Goal: Contribute content: Add original content to the website for others to see

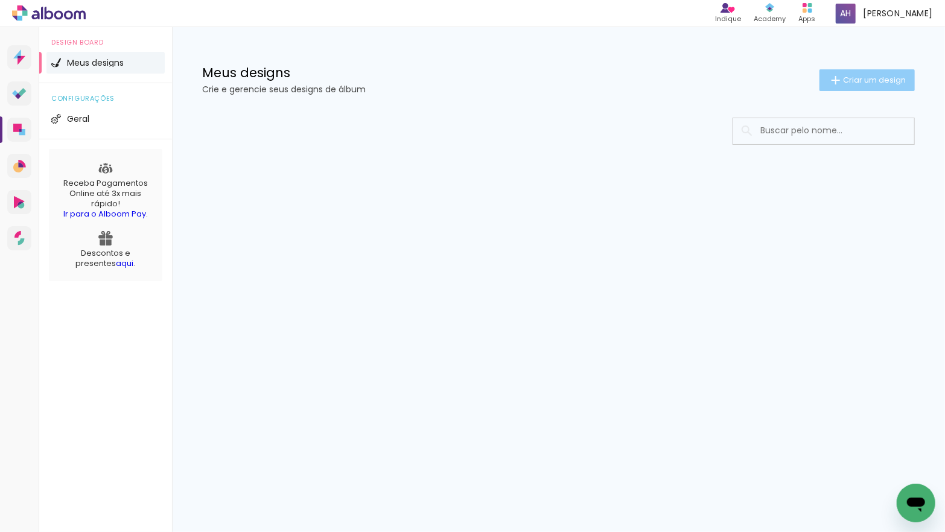
click at [845, 87] on paper-button "Criar um design" at bounding box center [866, 80] width 95 height 22
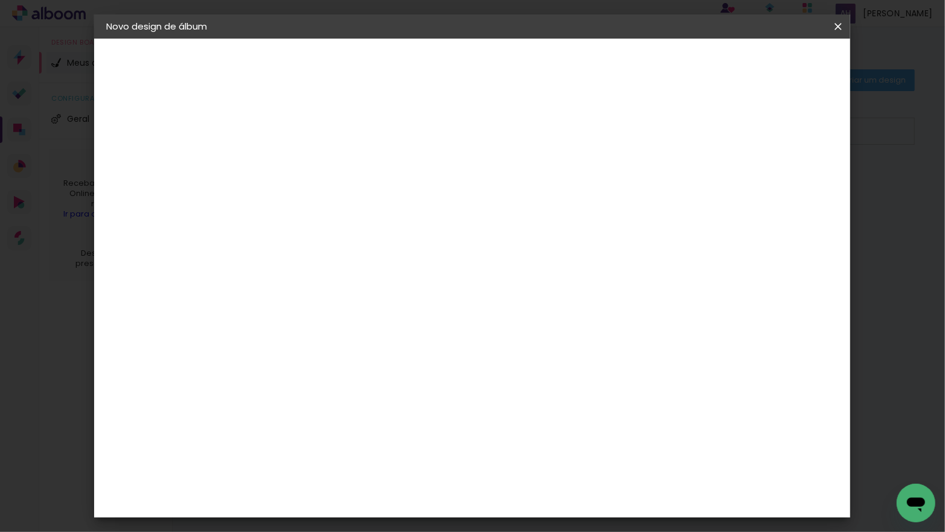
click at [304, 168] on input at bounding box center [304, 162] width 0 height 19
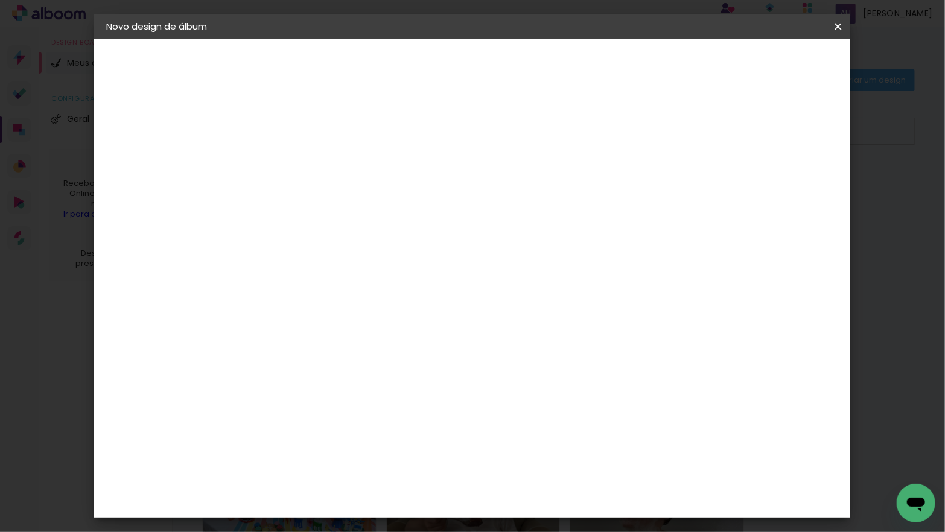
type input "[PERSON_NAME] - [GEOGRAPHIC_DATA] E [GEOGRAPHIC_DATA]"
type paper-input "[PERSON_NAME] - [GEOGRAPHIC_DATA] E [GEOGRAPHIC_DATA]"
click at [0, 0] on slot "Avançar" at bounding box center [0, 0] width 0 height 0
click at [309, 407] on div "Go image" at bounding box center [311, 416] width 30 height 19
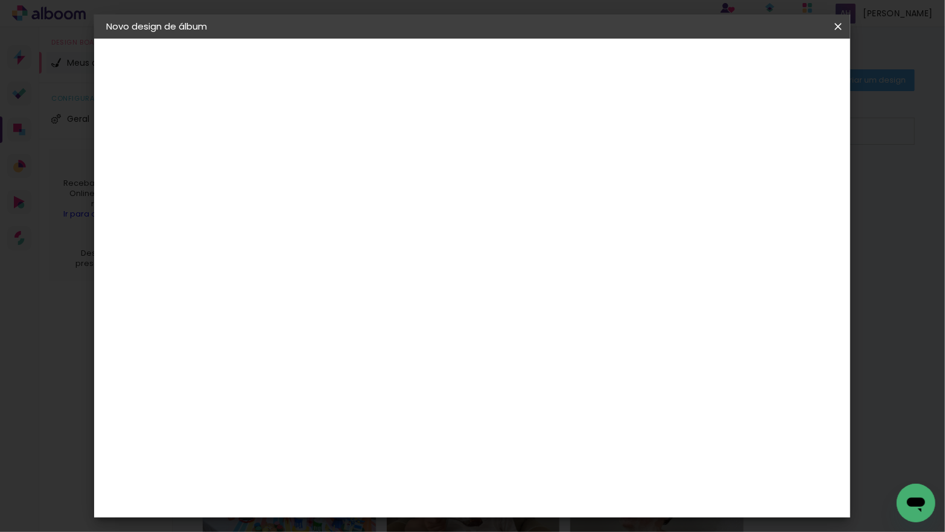
click at [0, 0] on slot "Avançar" at bounding box center [0, 0] width 0 height 0
click at [351, 201] on input "text" at bounding box center [327, 210] width 47 height 19
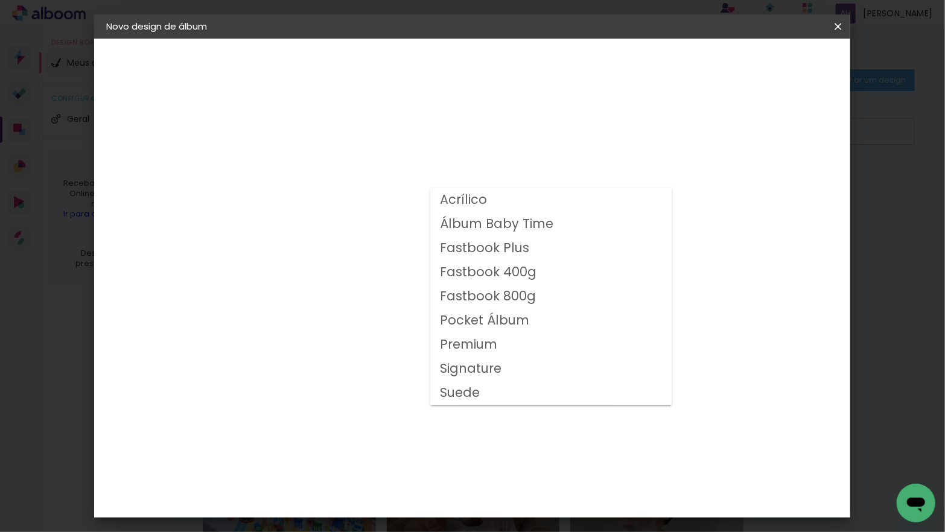
click at [0, 0] on slot "Fastbook 400g" at bounding box center [0, 0] width 0 height 0
type input "Fastbook 400g"
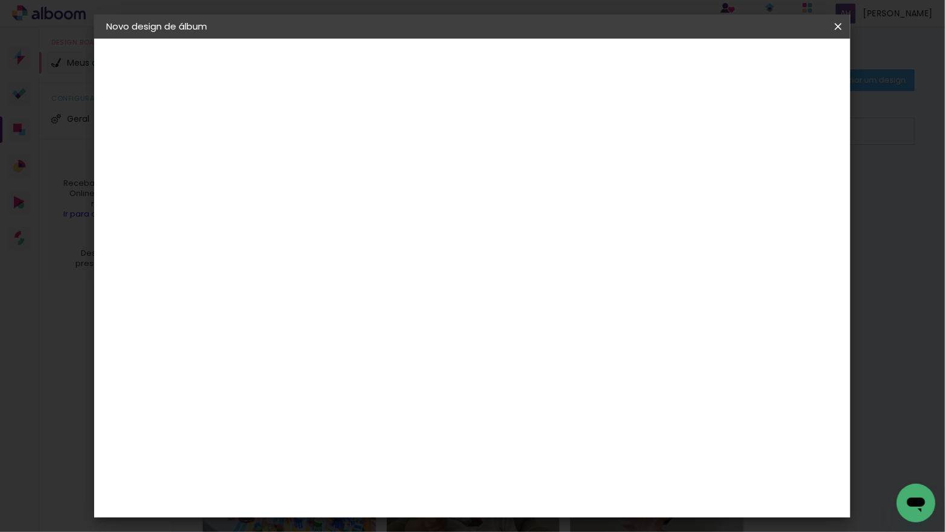
scroll to position [276, 0]
click at [385, 320] on span "25 × 25" at bounding box center [357, 336] width 56 height 32
click at [0, 0] on slot "Avançar" at bounding box center [0, 0] width 0 height 0
type input "3"
type paper-input "3"
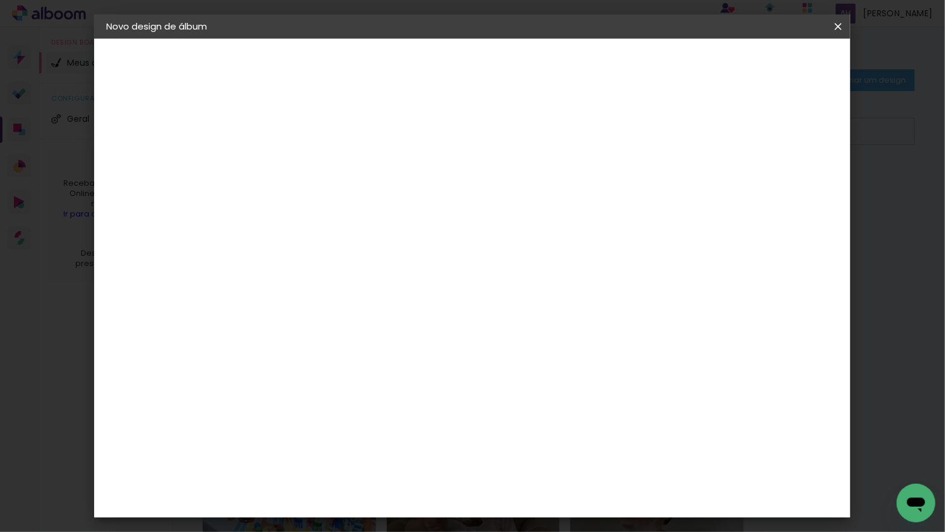
click at [310, 128] on input "3" at bounding box center [294, 130] width 42 height 15
click at [772, 66] on span "Iniciar design" at bounding box center [744, 64] width 55 height 8
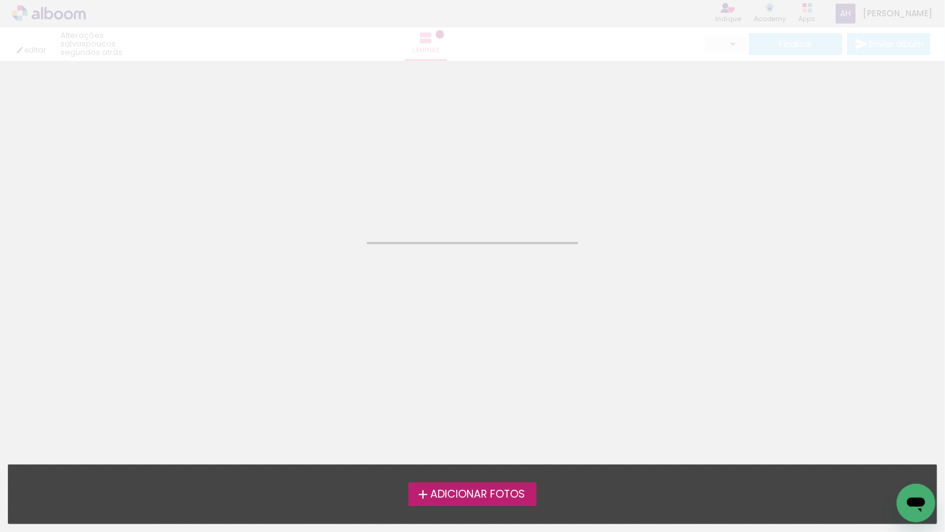
drag, startPoint x: 505, startPoint y: 494, endPoint x: 461, endPoint y: 419, distance: 87.4
click at [505, 494] on span "Adicionar Fotos" at bounding box center [477, 494] width 95 height 11
click at [0, 0] on input "file" at bounding box center [0, 0] width 0 height 0
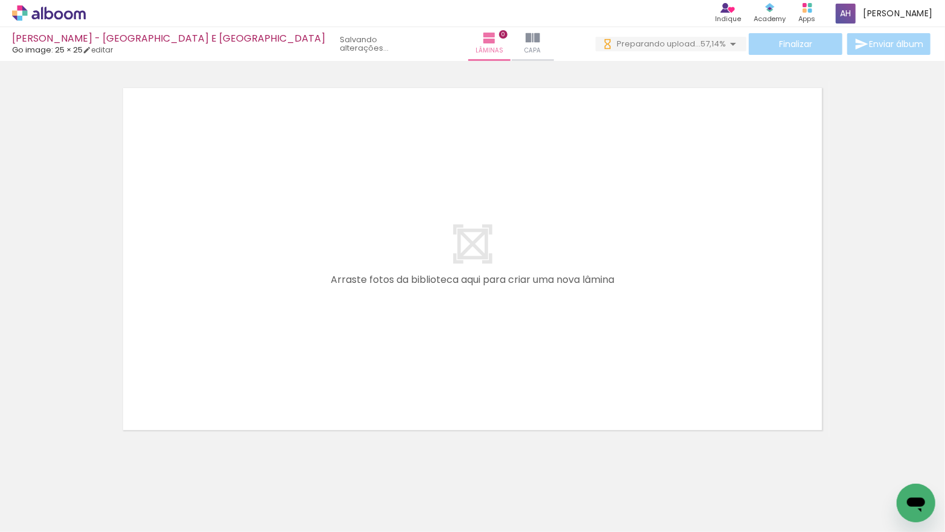
click at [56, 494] on input "Todas as fotos" at bounding box center [34, 496] width 46 height 10
click at [0, 0] on slot "Não utilizadas" at bounding box center [0, 0] width 0 height 0
type input "Não utilizadas"
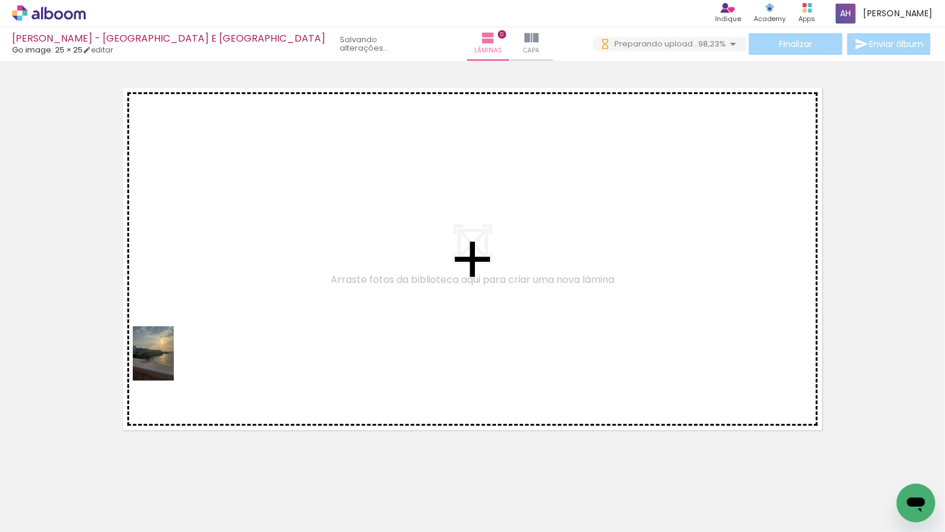
drag, startPoint x: 124, startPoint y: 489, endPoint x: 169, endPoint y: 363, distance: 134.4
click at [169, 363] on quentale-workspace at bounding box center [472, 266] width 945 height 532
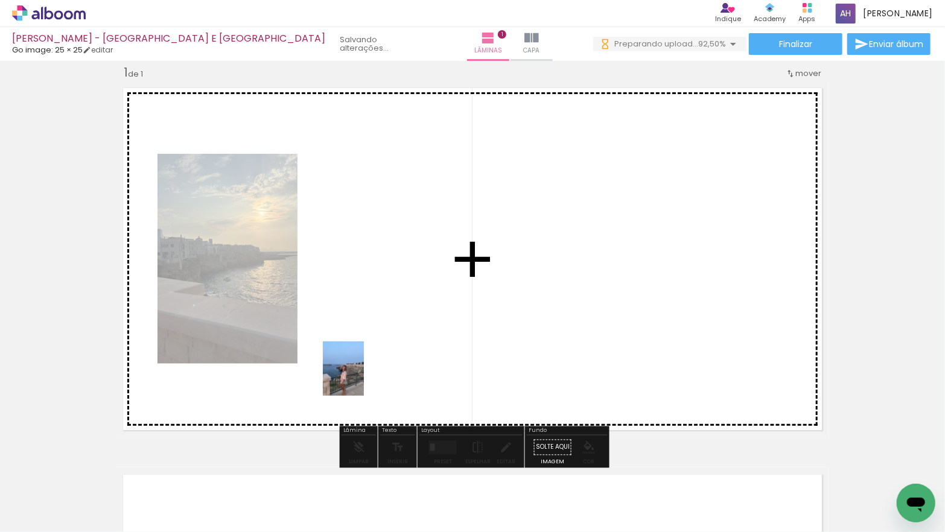
drag, startPoint x: 135, startPoint y: 498, endPoint x: 393, endPoint y: 371, distance: 288.5
click at [394, 371] on quentale-workspace at bounding box center [472, 266] width 945 height 532
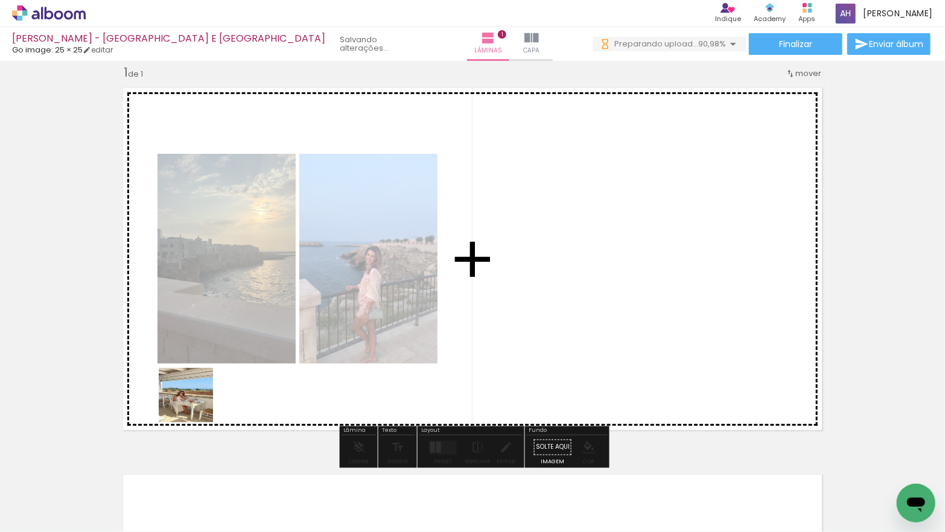
drag, startPoint x: 189, startPoint y: 415, endPoint x: 199, endPoint y: 398, distance: 19.5
click at [199, 398] on quentale-workspace at bounding box center [472, 266] width 945 height 532
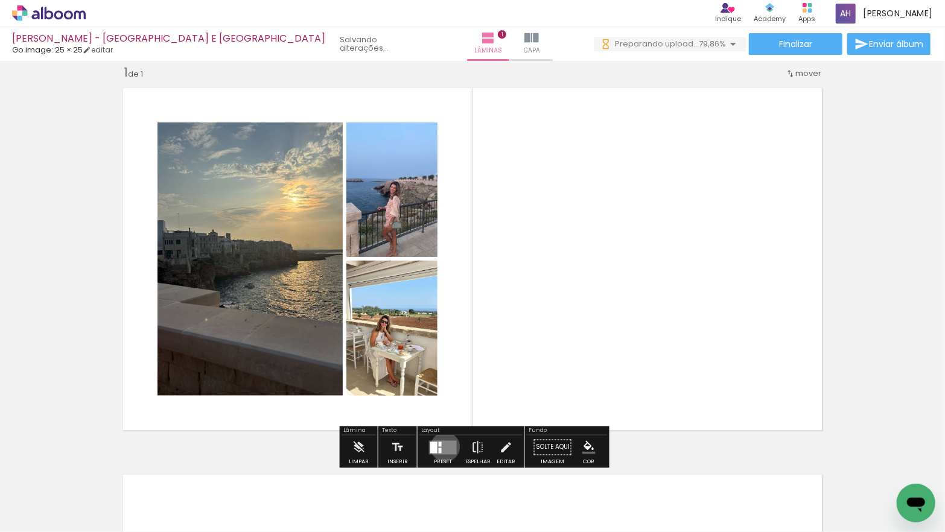
click at [442, 447] on quentale-layouter at bounding box center [443, 448] width 28 height 14
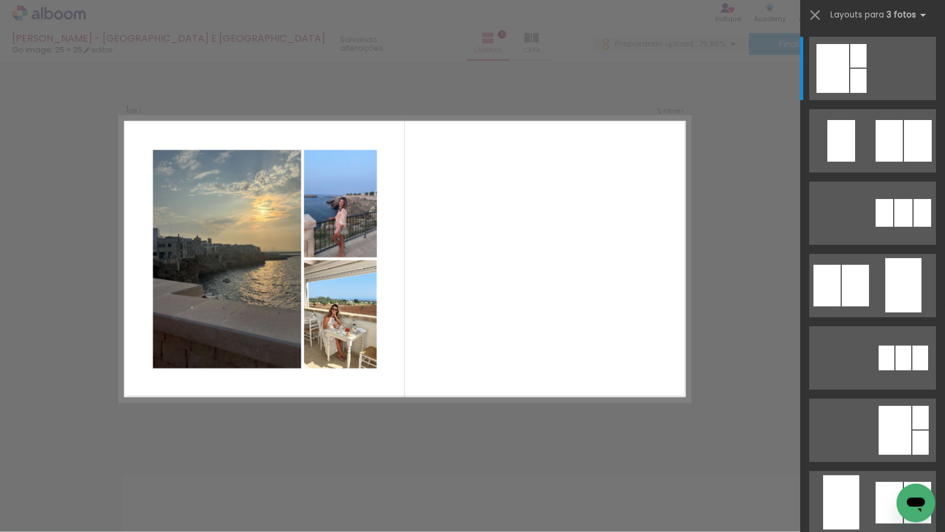
click at [445, 424] on div "Confirmar Cancelar" at bounding box center [472, 447] width 945 height 803
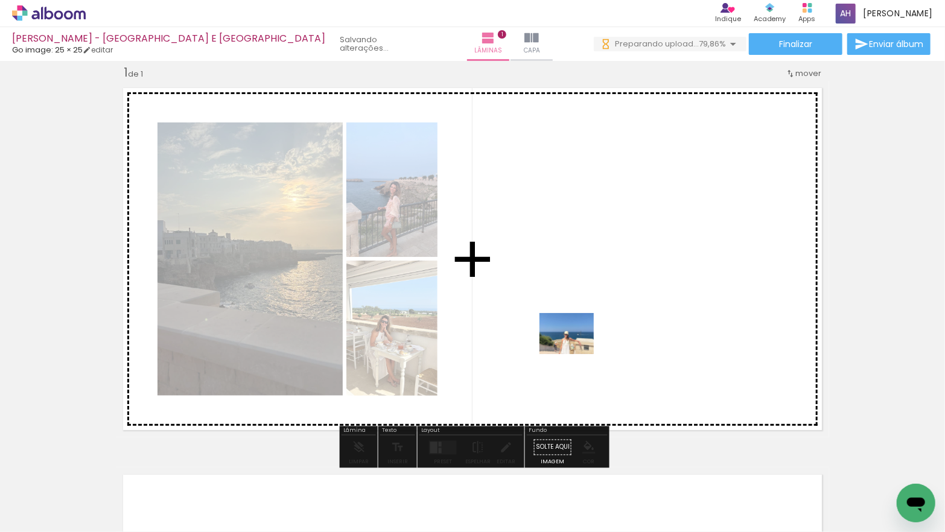
drag, startPoint x: 159, startPoint y: 485, endPoint x: 576, endPoint y: 349, distance: 437.8
click at [576, 349] on quentale-workspace at bounding box center [472, 266] width 945 height 532
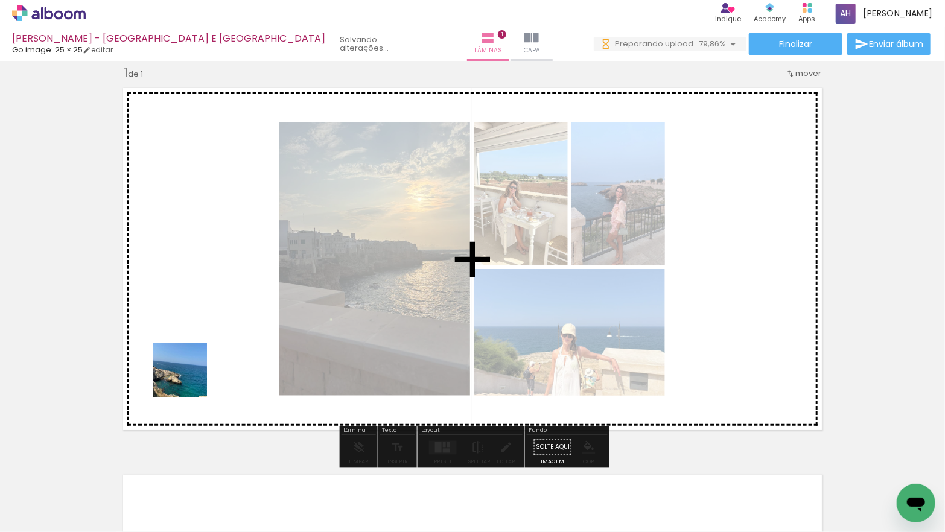
drag, startPoint x: 136, startPoint y: 497, endPoint x: 191, endPoint y: 375, distance: 132.9
click at [191, 375] on quentale-workspace at bounding box center [472, 266] width 945 height 532
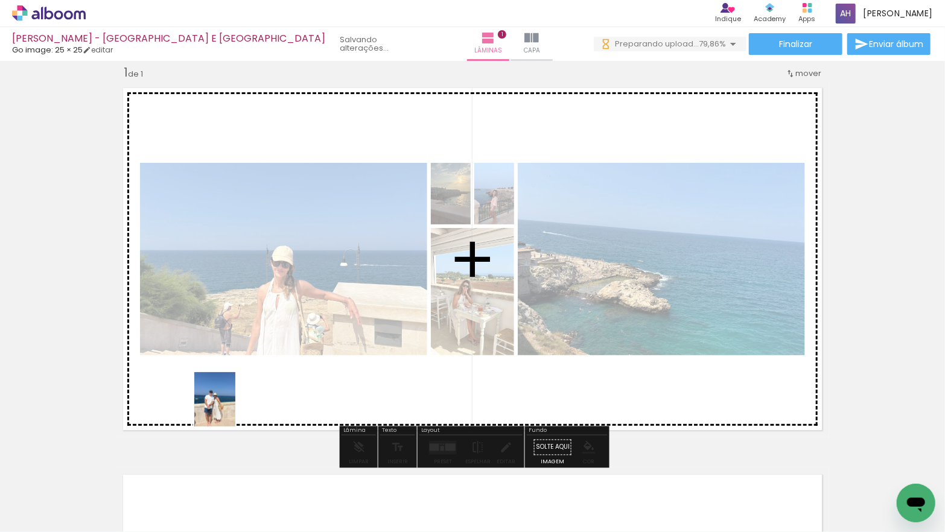
drag, startPoint x: 131, startPoint y: 488, endPoint x: 231, endPoint y: 409, distance: 127.1
click at [231, 409] on quentale-workspace at bounding box center [472, 266] width 945 height 532
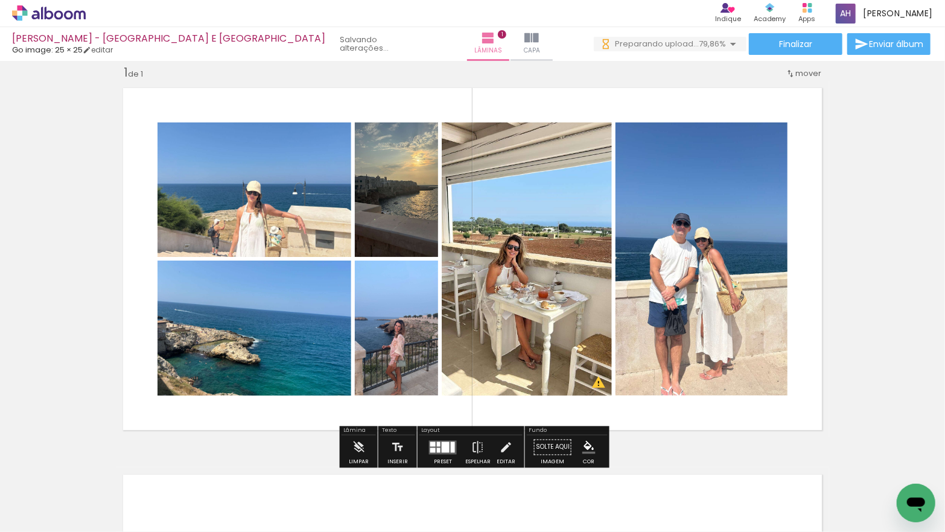
click at [442, 444] on div at bounding box center [446, 447] width 8 height 11
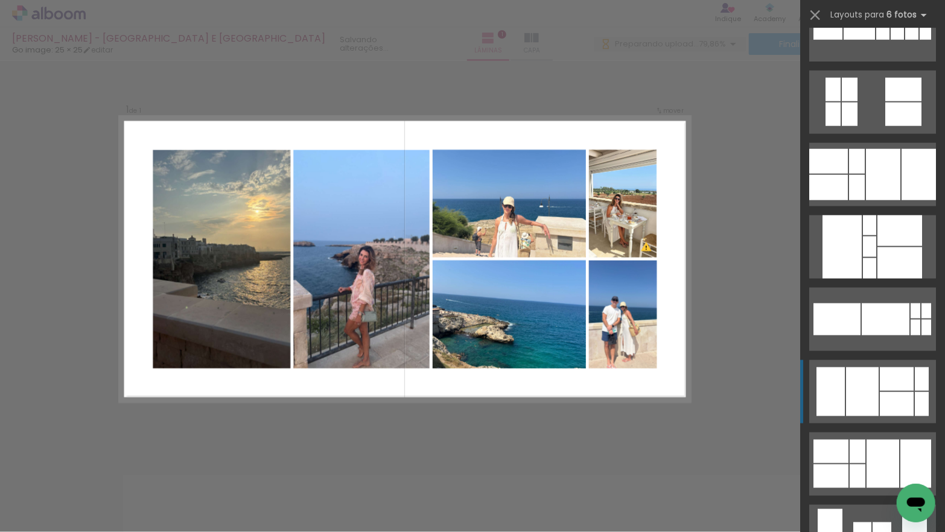
scroll to position [763, 0]
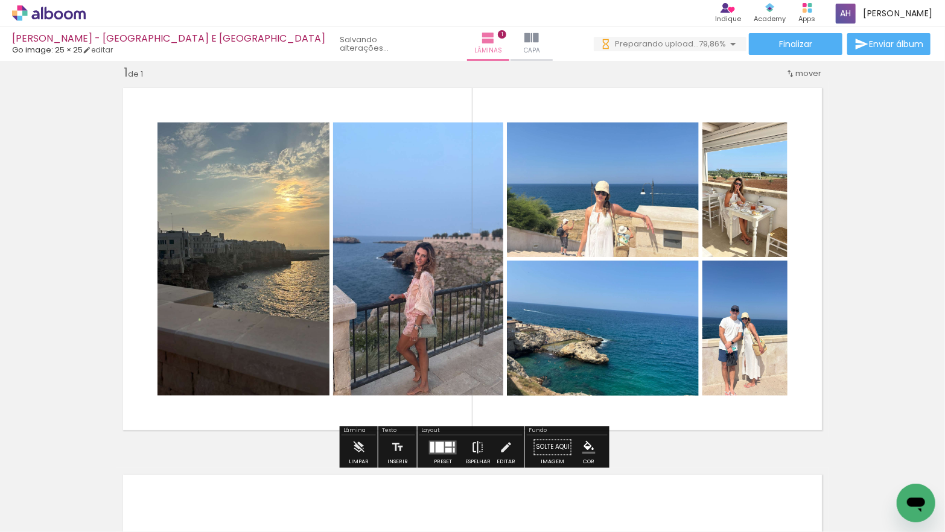
click at [476, 441] on iron-icon at bounding box center [477, 448] width 13 height 24
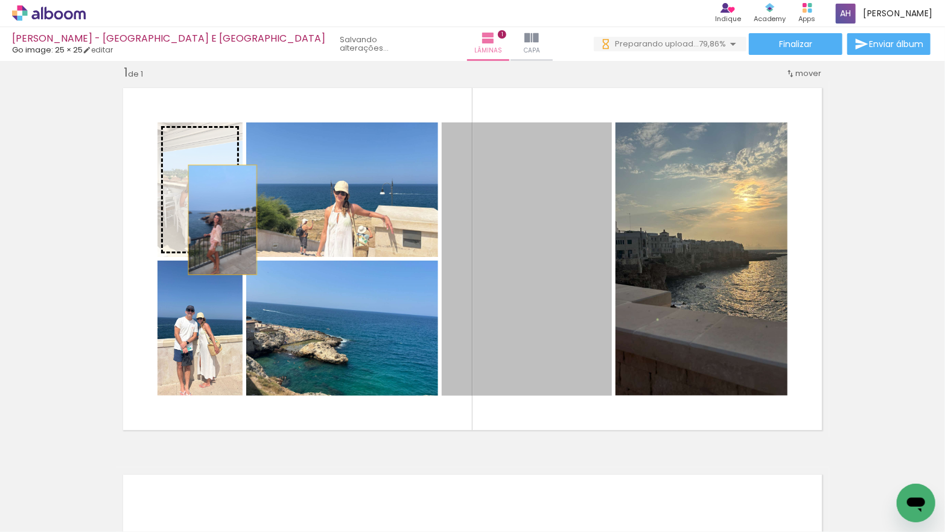
drag, startPoint x: 497, startPoint y: 314, endPoint x: 220, endPoint y: 216, distance: 293.9
click at [0, 0] on slot at bounding box center [0, 0] width 0 height 0
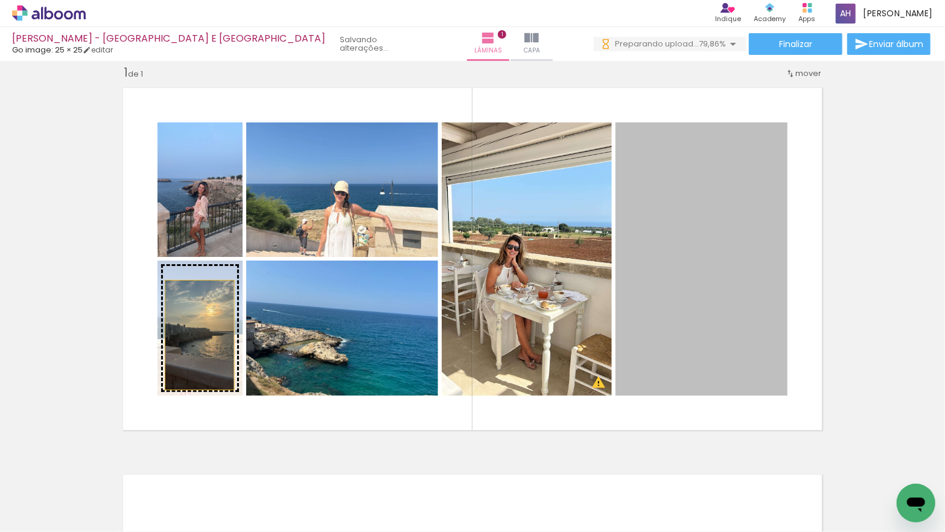
drag, startPoint x: 674, startPoint y: 289, endPoint x: 200, endPoint y: 335, distance: 476.5
click at [0, 0] on slot at bounding box center [0, 0] width 0 height 0
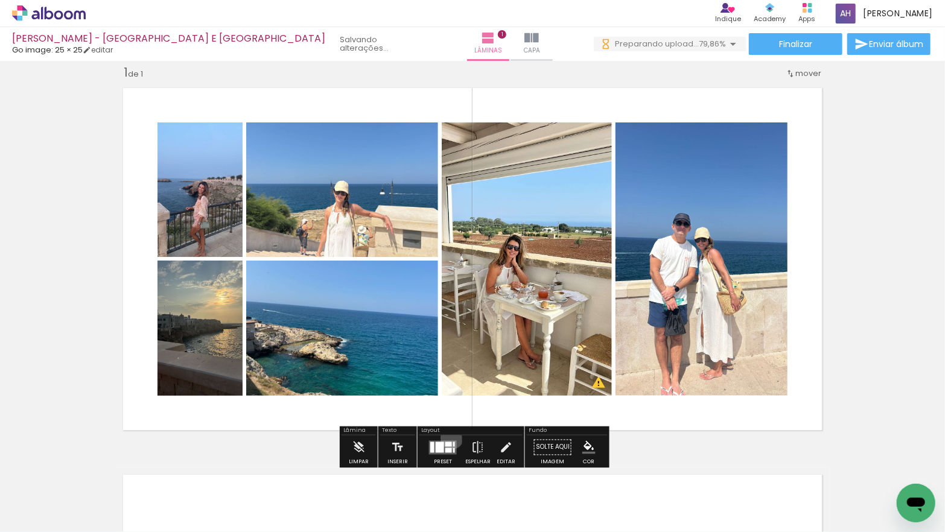
drag, startPoint x: 448, startPoint y: 438, endPoint x: 462, endPoint y: 436, distance: 13.4
click at [448, 438] on div at bounding box center [443, 448] width 33 height 24
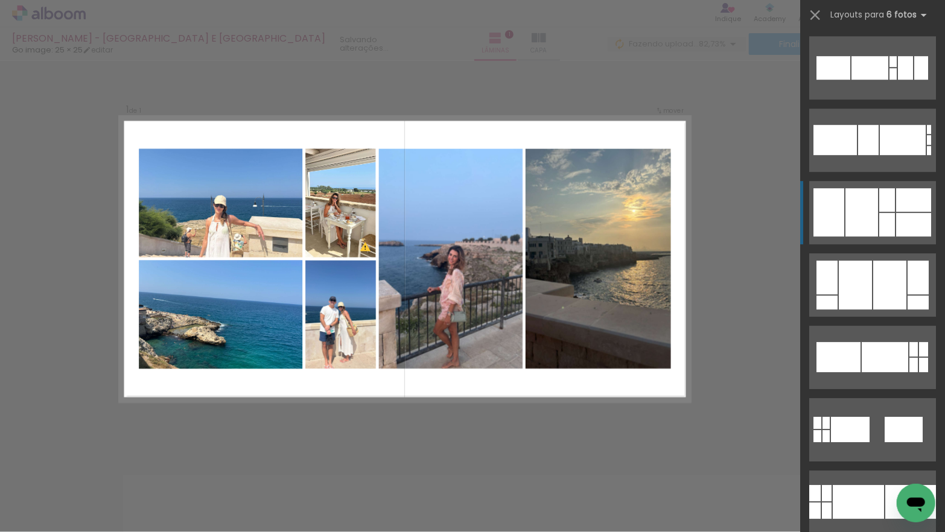
scroll to position [2106, 0]
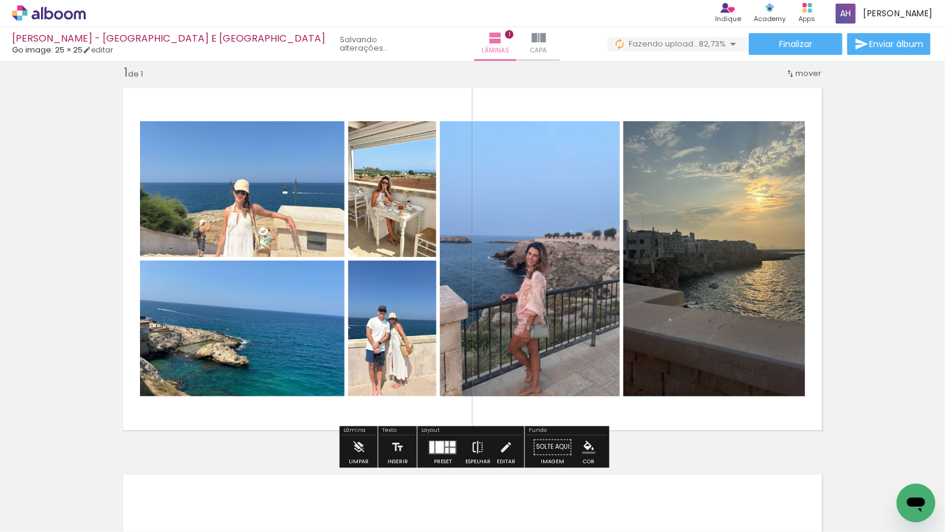
click at [477, 450] on iron-icon at bounding box center [477, 448] width 13 height 24
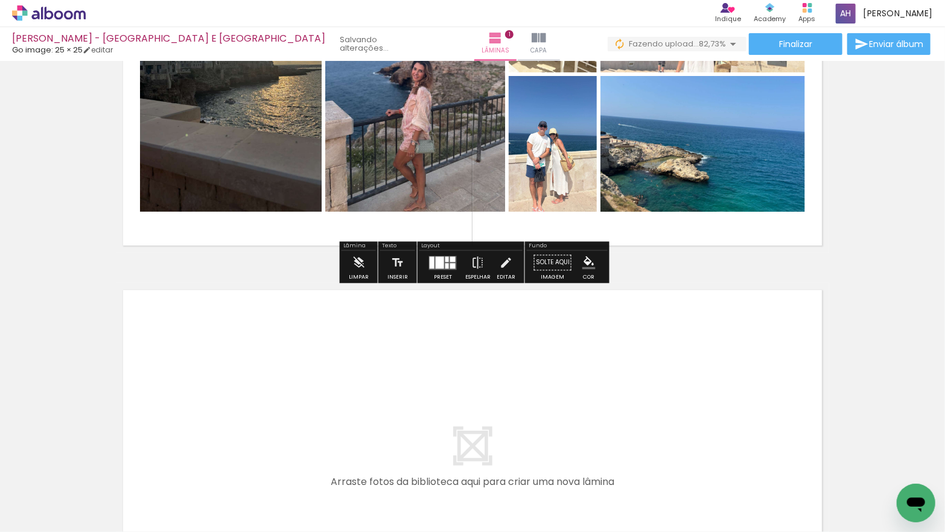
scroll to position [227, 0]
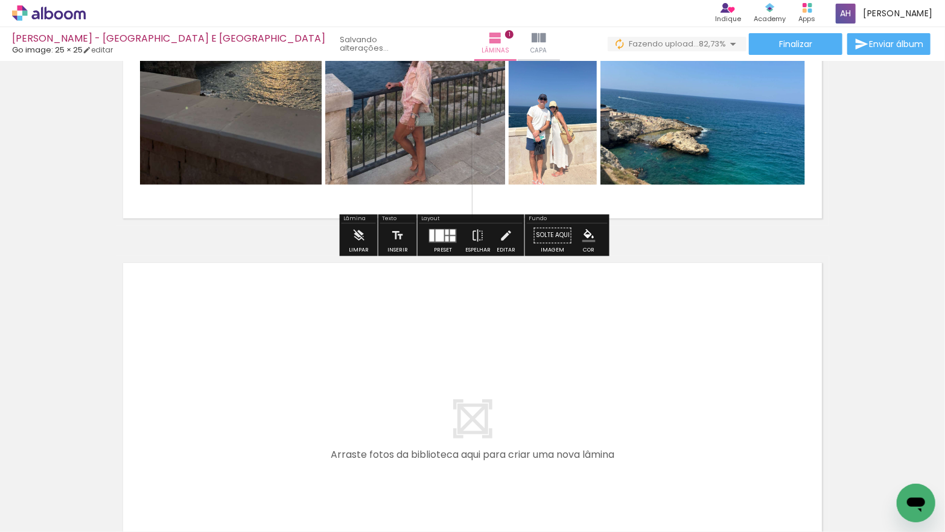
click at [180, 410] on quentale-workspace at bounding box center [472, 266] width 945 height 532
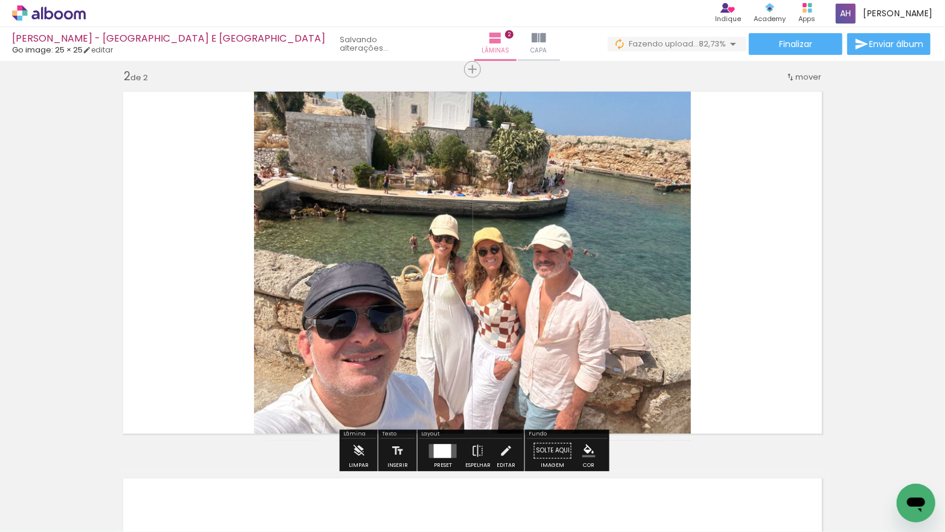
scroll to position [402, 0]
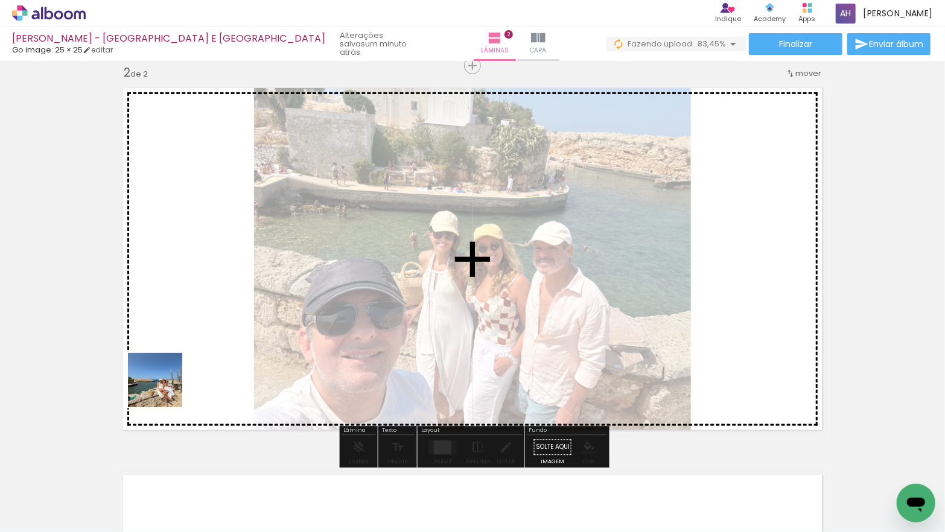
drag, startPoint x: 140, startPoint y: 468, endPoint x: 158, endPoint y: 457, distance: 20.9
click at [164, 389] on quentale-workspace at bounding box center [472, 266] width 945 height 532
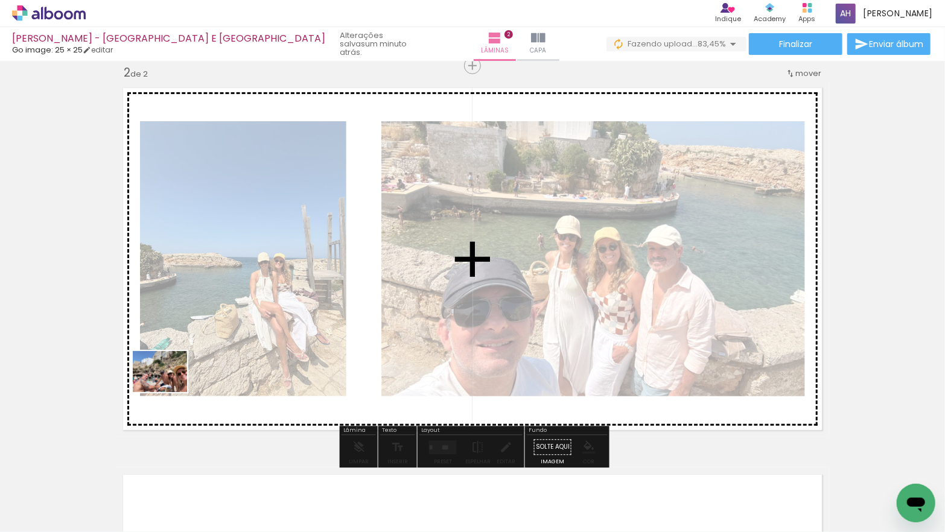
drag, startPoint x: 156, startPoint y: 447, endPoint x: 170, endPoint y: 381, distance: 67.2
click at [170, 381] on quentale-workspace at bounding box center [472, 266] width 945 height 532
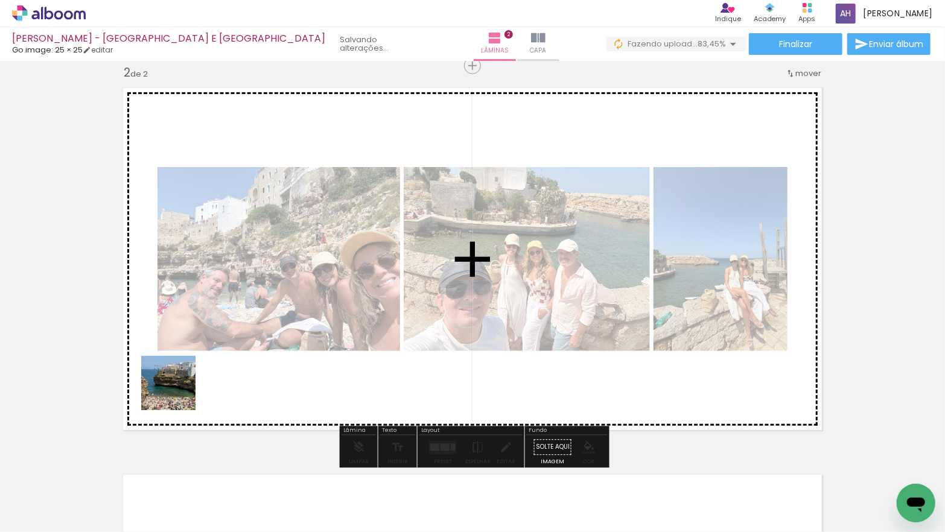
drag, startPoint x: 162, startPoint y: 410, endPoint x: 189, endPoint y: 386, distance: 35.9
click at [186, 386] on quentale-workspace at bounding box center [472, 266] width 945 height 532
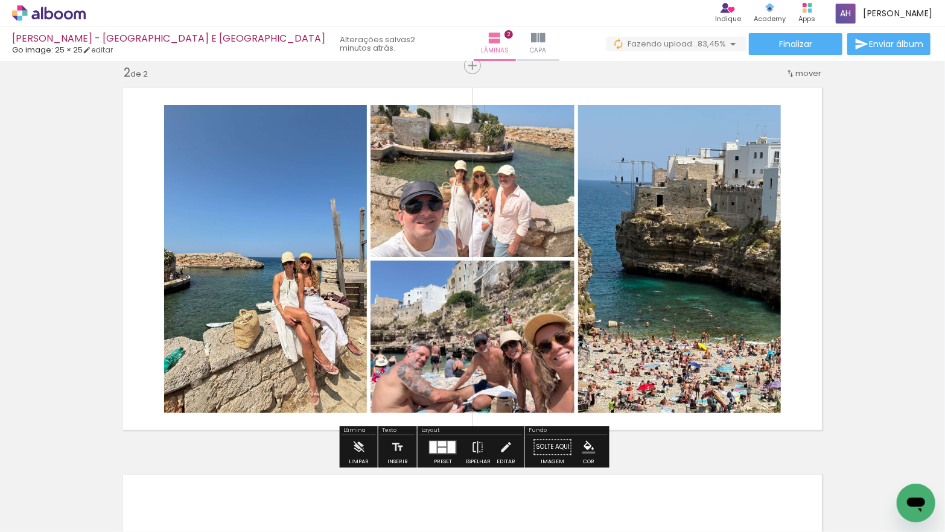
click at [441, 445] on div at bounding box center [442, 443] width 8 height 5
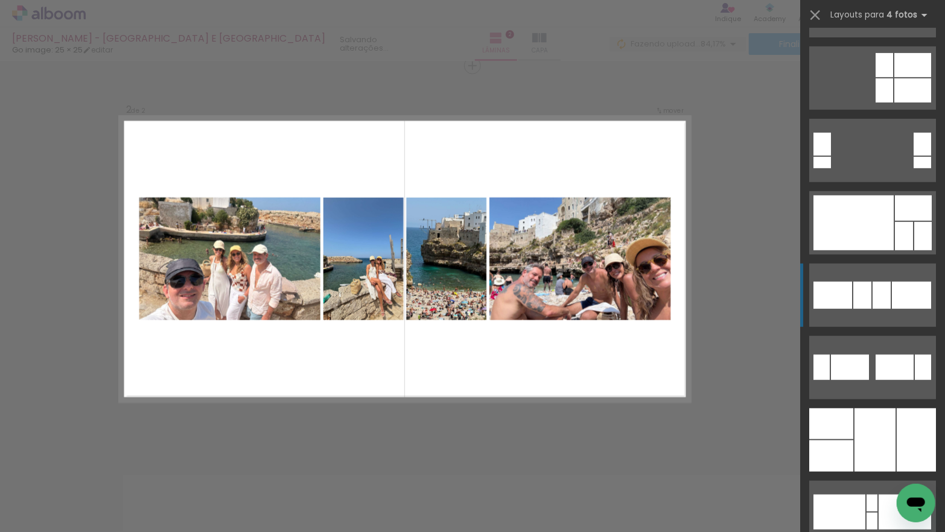
scroll to position [354, 0]
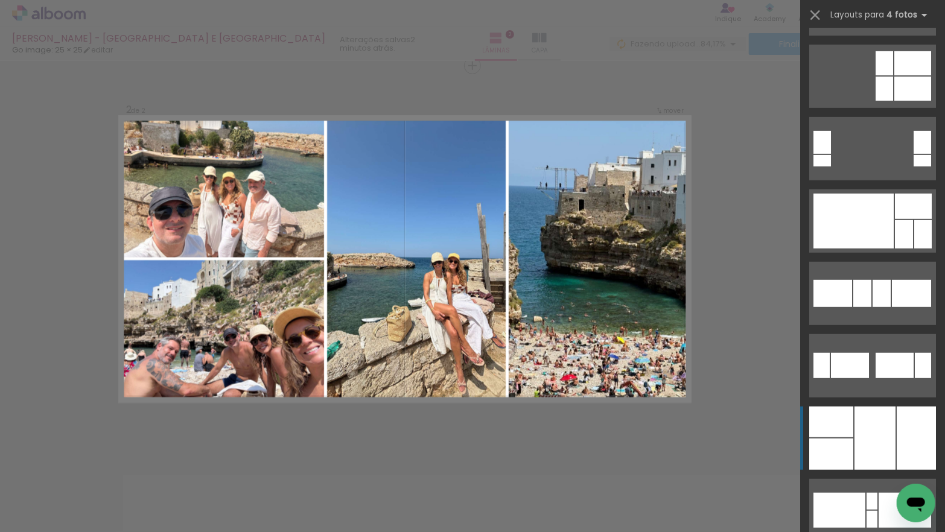
click at [867, 428] on div at bounding box center [874, 438] width 41 height 63
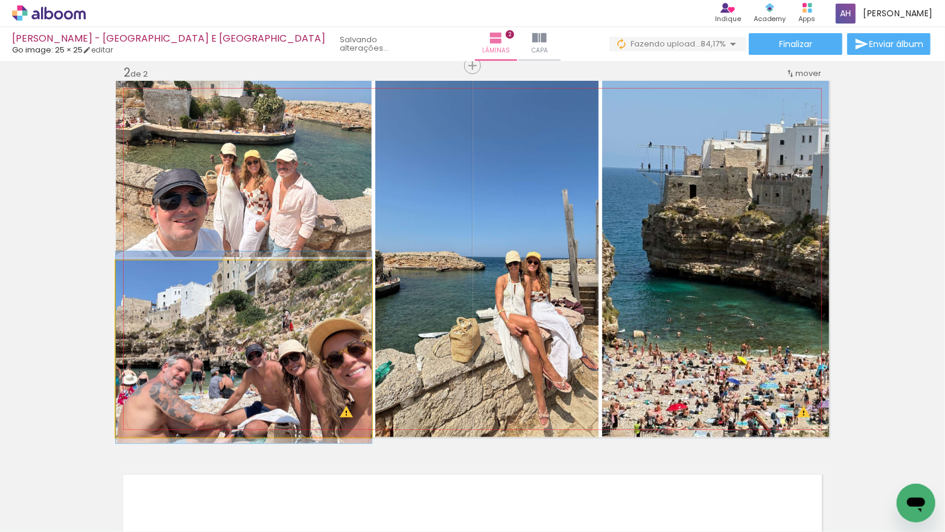
drag, startPoint x: 256, startPoint y: 364, endPoint x: 234, endPoint y: 363, distance: 22.4
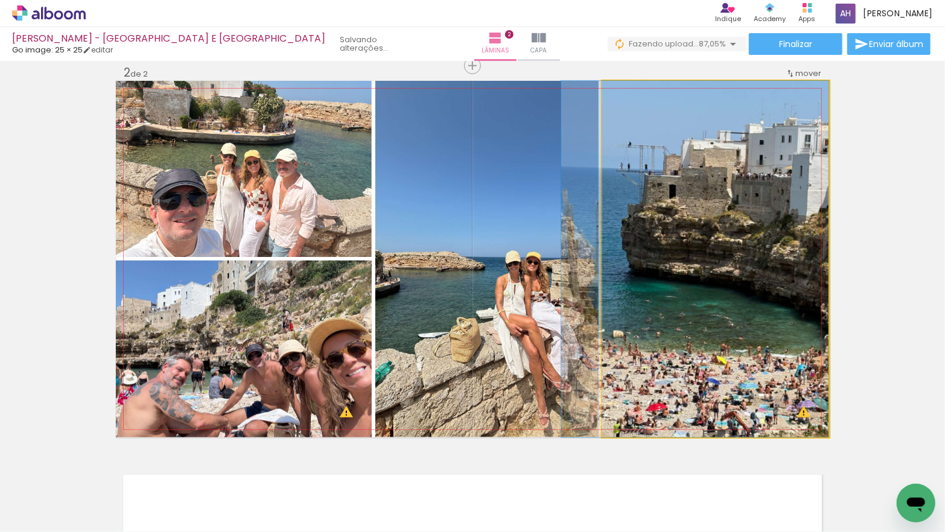
drag, startPoint x: 708, startPoint y: 340, endPoint x: 663, endPoint y: 337, distance: 44.7
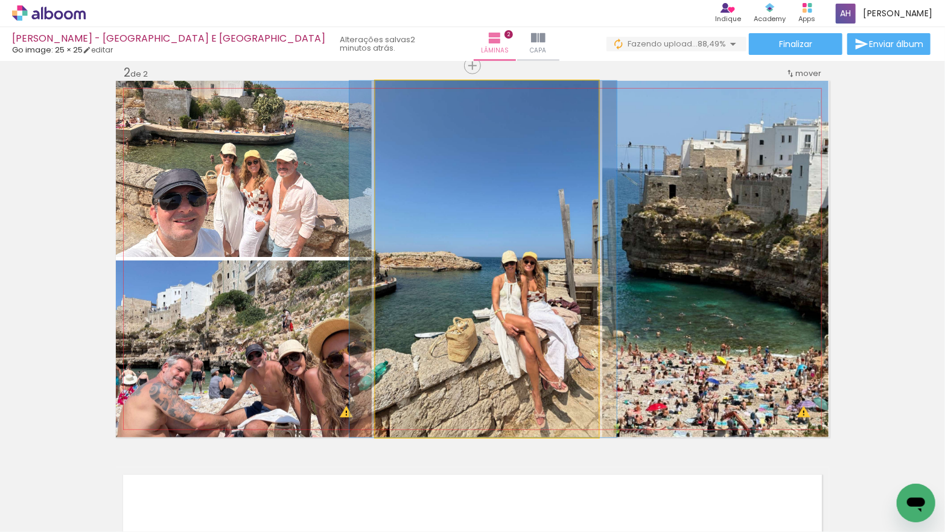
drag, startPoint x: 535, startPoint y: 311, endPoint x: 528, endPoint y: 311, distance: 6.6
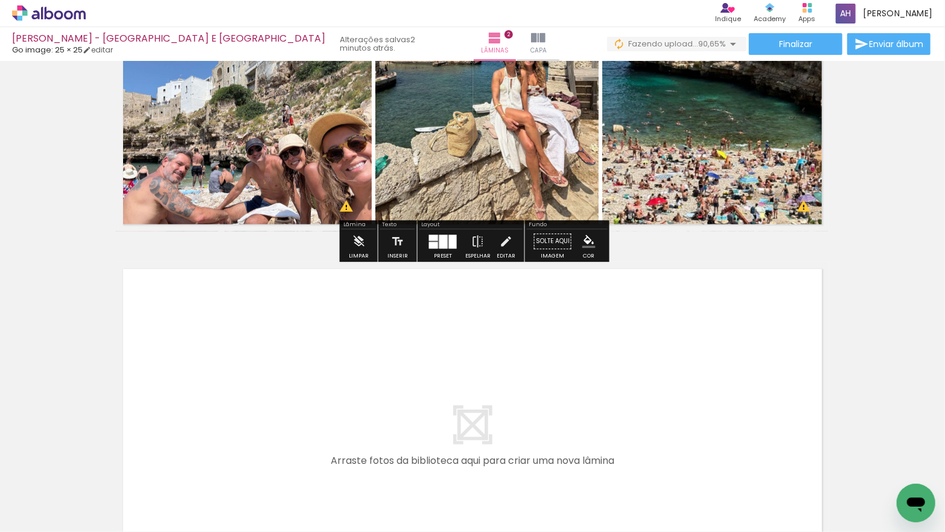
scroll to position [619, 0]
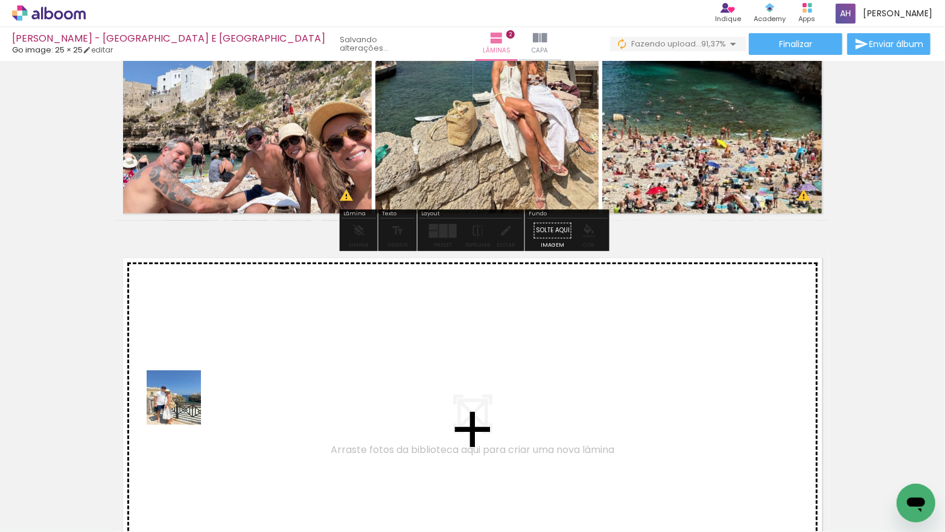
drag, startPoint x: 137, startPoint y: 482, endPoint x: 183, endPoint y: 407, distance: 88.3
click at [183, 407] on quentale-workspace at bounding box center [472, 266] width 945 height 532
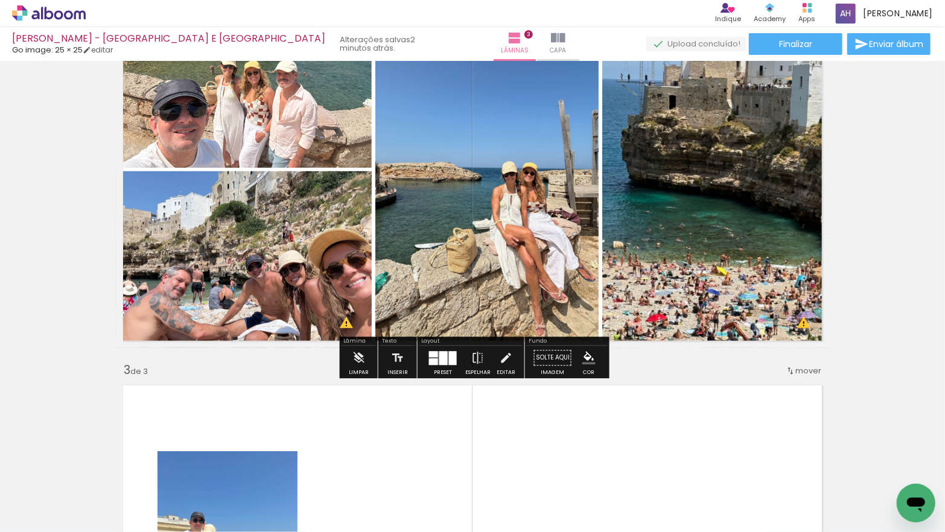
scroll to position [481, 0]
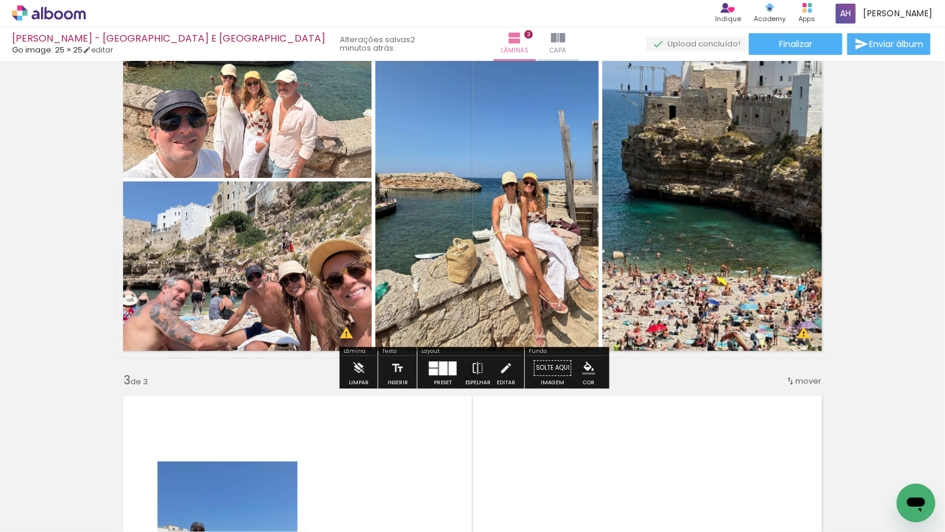
click at [427, 372] on div at bounding box center [443, 369] width 33 height 24
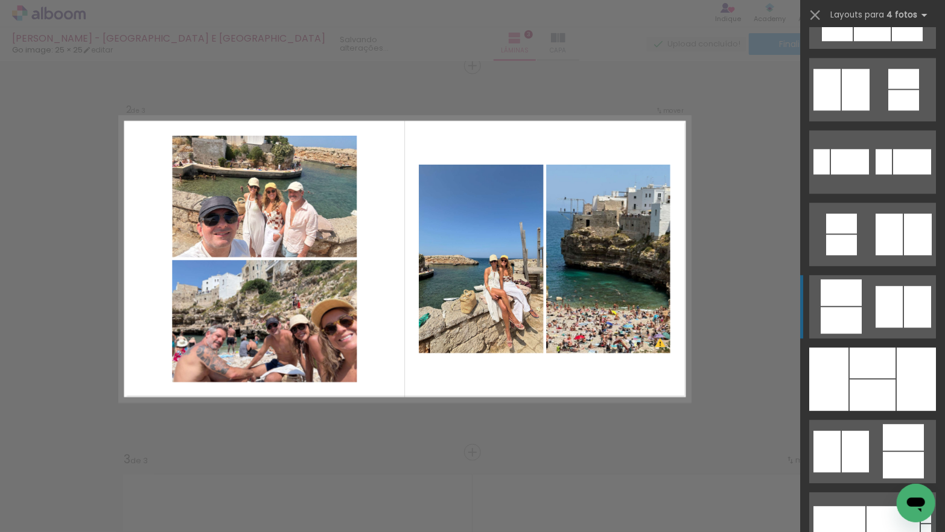
scroll to position [1822, 0]
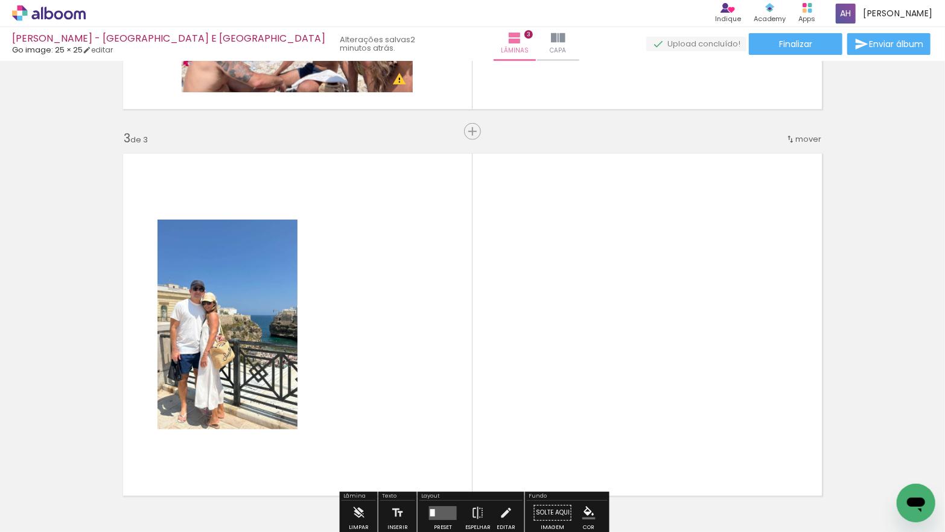
scroll to position [766, 0]
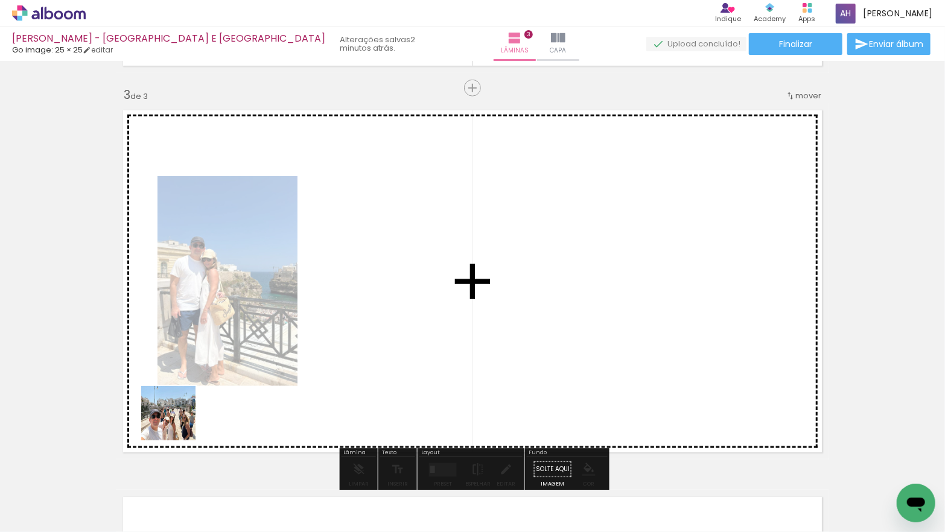
drag, startPoint x: 164, startPoint y: 448, endPoint x: 186, endPoint y: 406, distance: 47.5
click at [186, 406] on quentale-workspace at bounding box center [472, 266] width 945 height 532
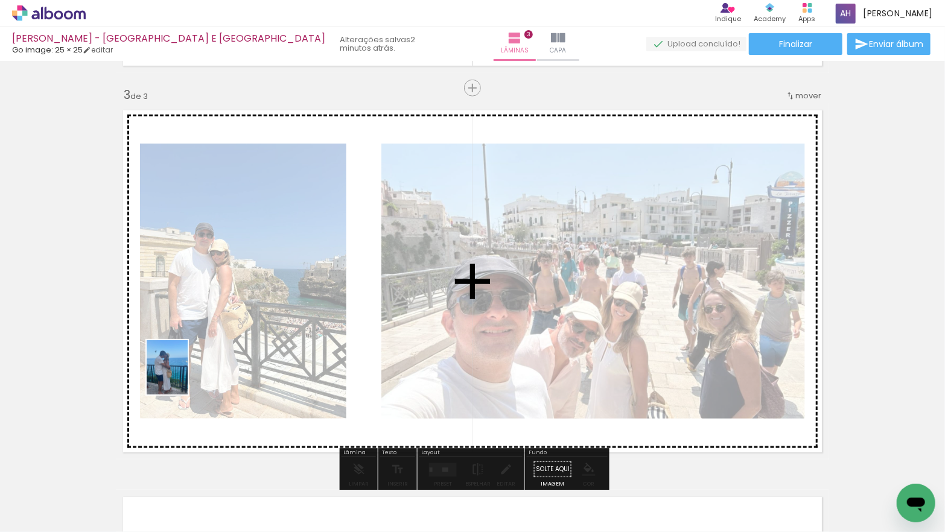
drag, startPoint x: 167, startPoint y: 424, endPoint x: 183, endPoint y: 377, distance: 50.4
click at [183, 377] on quentale-workspace at bounding box center [472, 266] width 945 height 532
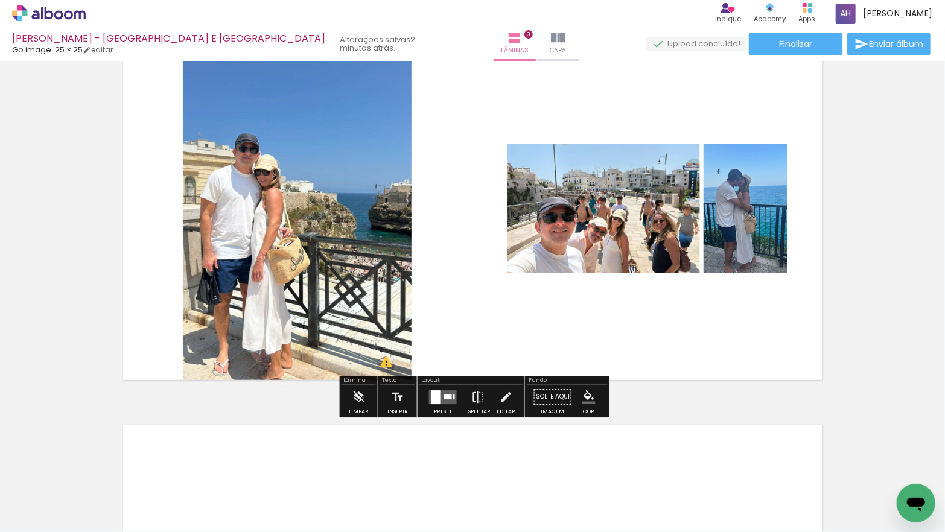
scroll to position [842, 0]
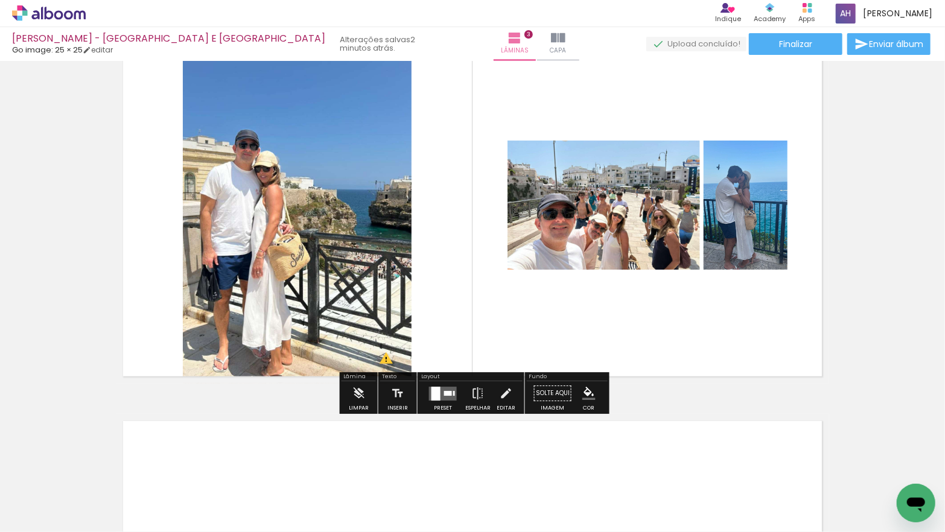
click at [440, 392] on quentale-layouter at bounding box center [443, 394] width 28 height 14
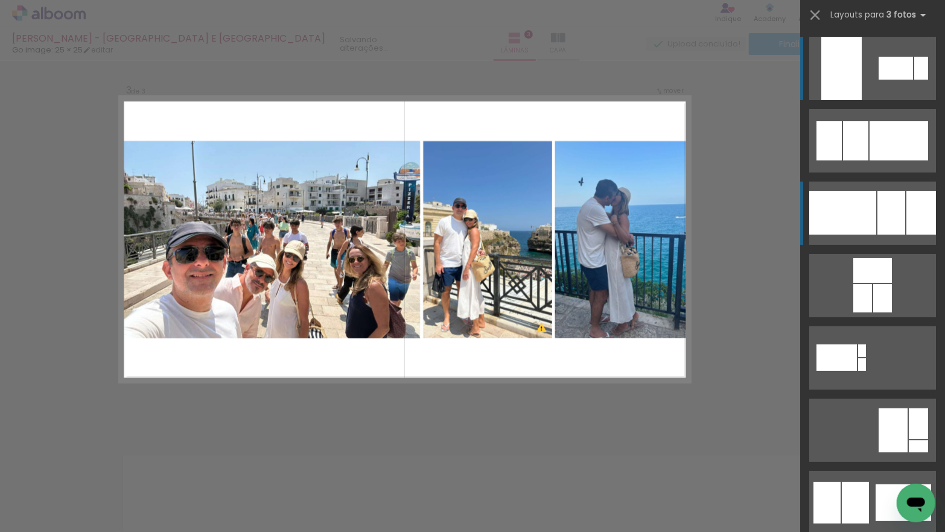
scroll to position [789, 0]
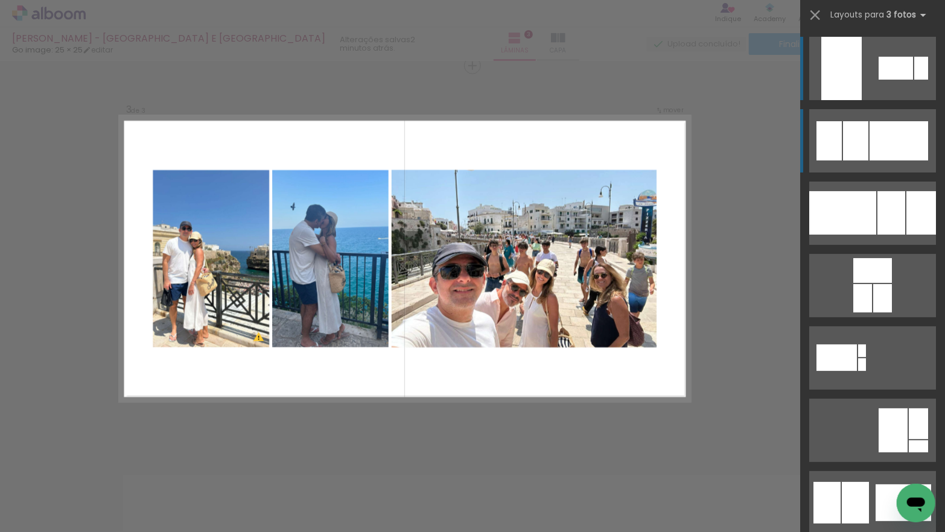
click at [865, 140] on div at bounding box center [855, 140] width 25 height 39
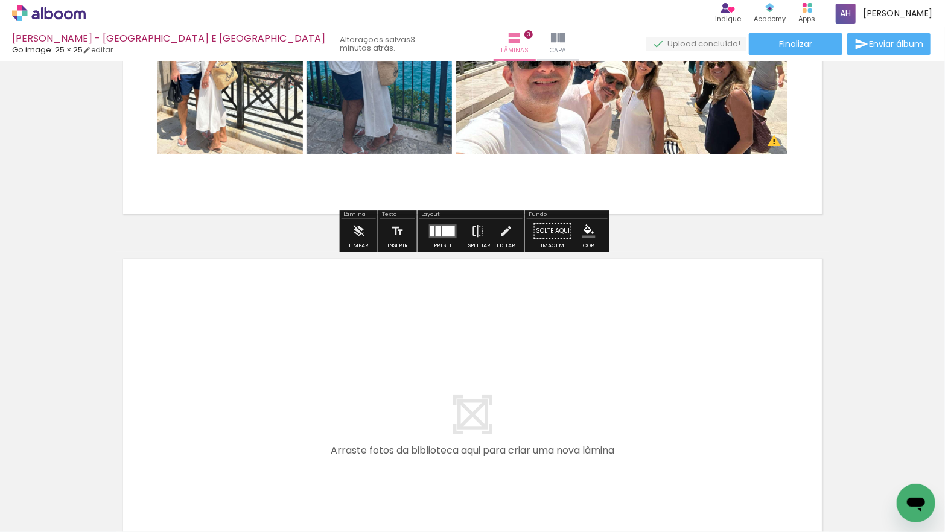
scroll to position [1026, 0]
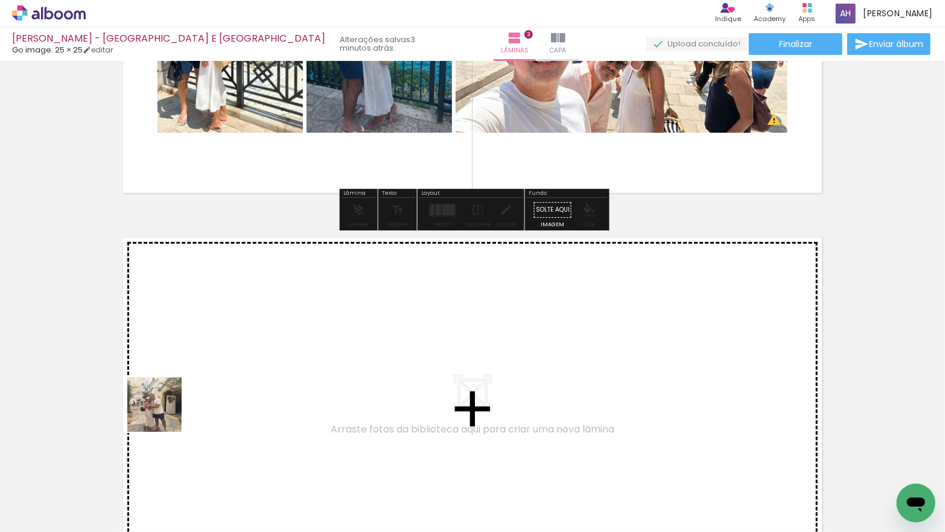
drag, startPoint x: 164, startPoint y: 414, endPoint x: 170, endPoint y: 401, distance: 14.0
click at [170, 401] on quentale-workspace at bounding box center [472, 266] width 945 height 532
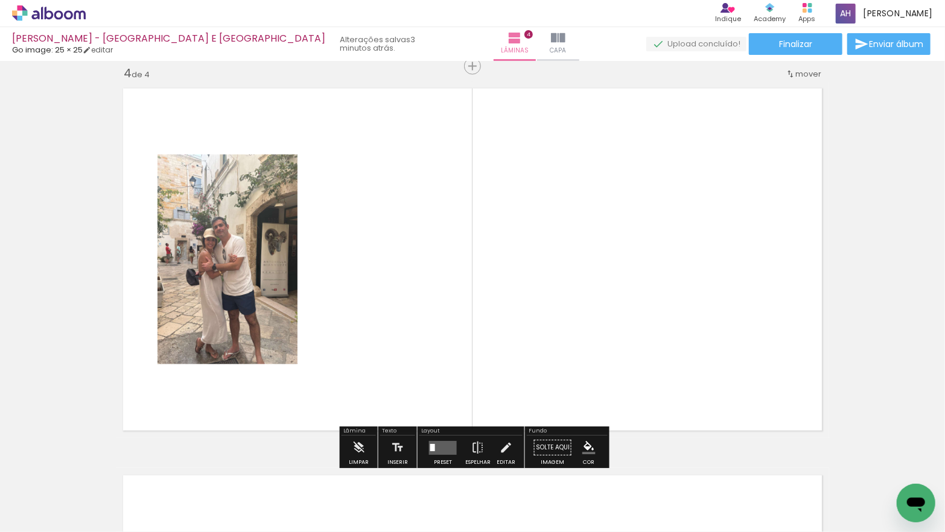
scroll to position [1176, 0]
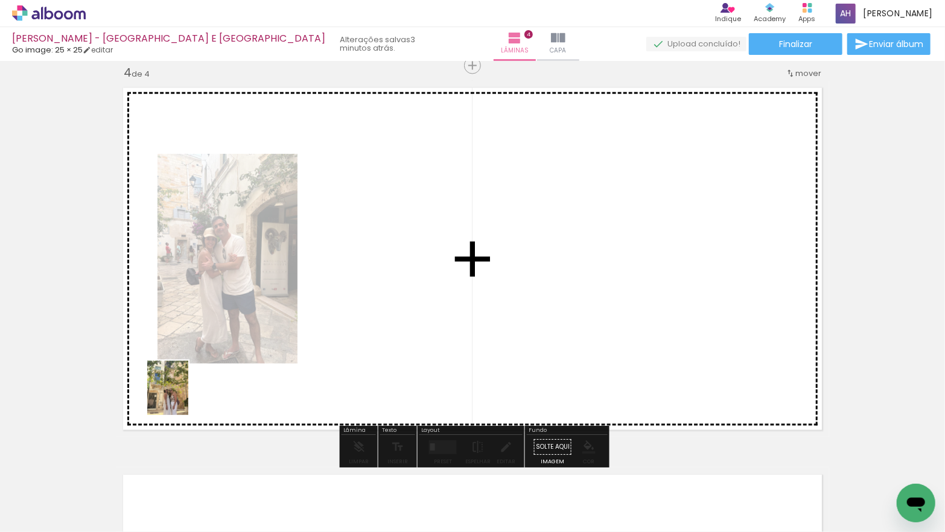
drag, startPoint x: 126, startPoint y: 489, endPoint x: 184, endPoint y: 396, distance: 109.0
click at [184, 396] on quentale-workspace at bounding box center [472, 266] width 945 height 532
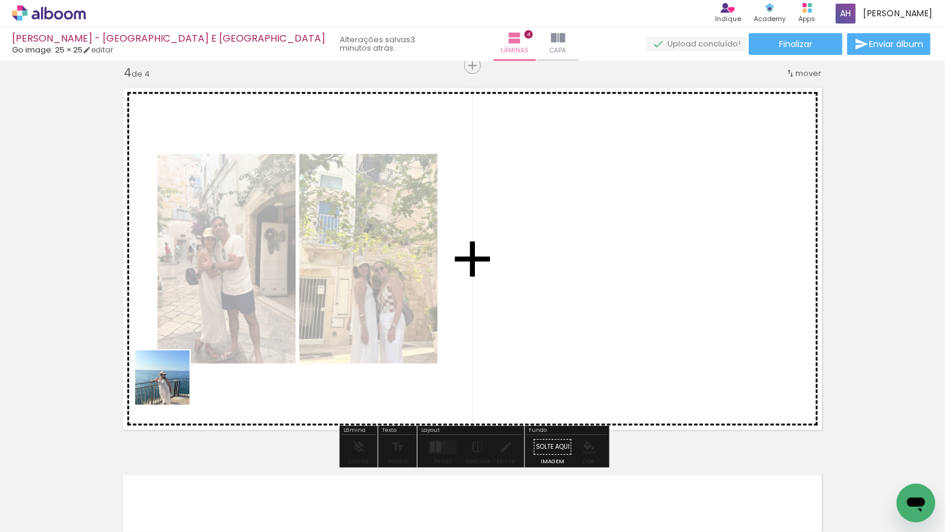
drag, startPoint x: 165, startPoint y: 404, endPoint x: 171, endPoint y: 387, distance: 18.5
click at [171, 387] on quentale-workspace at bounding box center [472, 266] width 945 height 532
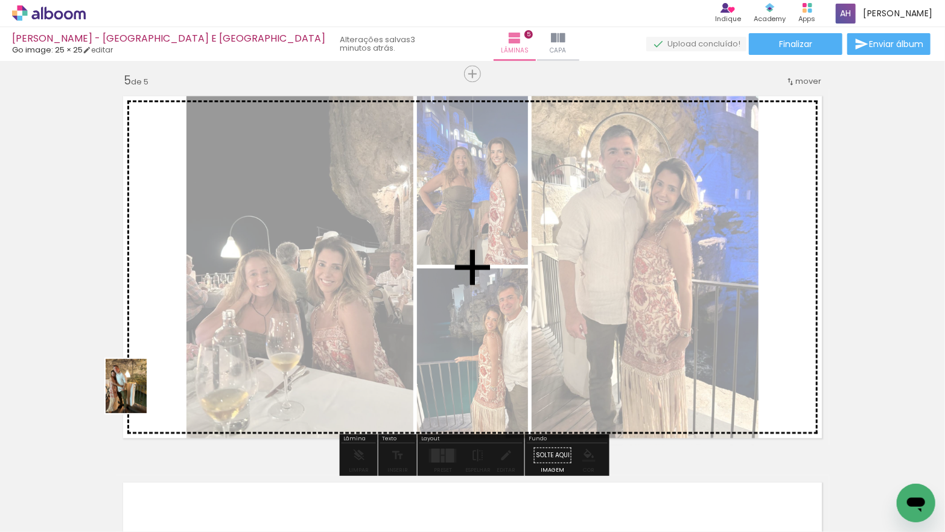
drag, startPoint x: 139, startPoint y: 405, endPoint x: 142, endPoint y: 395, distance: 10.0
click at [142, 395] on quentale-workspace at bounding box center [472, 266] width 945 height 532
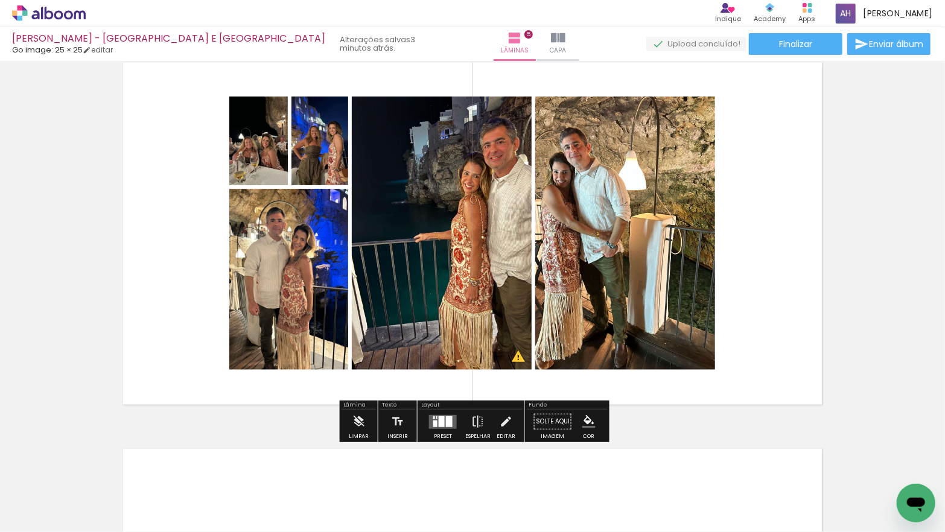
scroll to position [1603, 0]
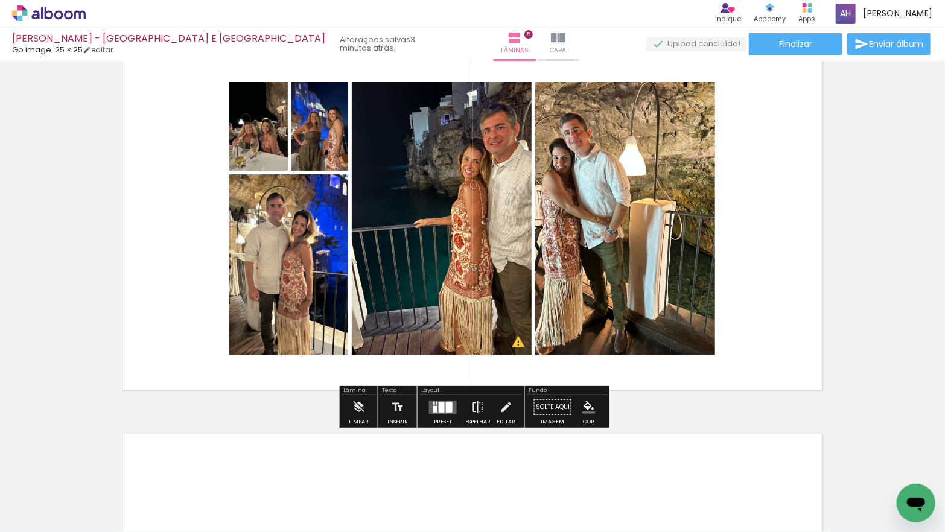
click at [439, 415] on div at bounding box center [443, 407] width 33 height 24
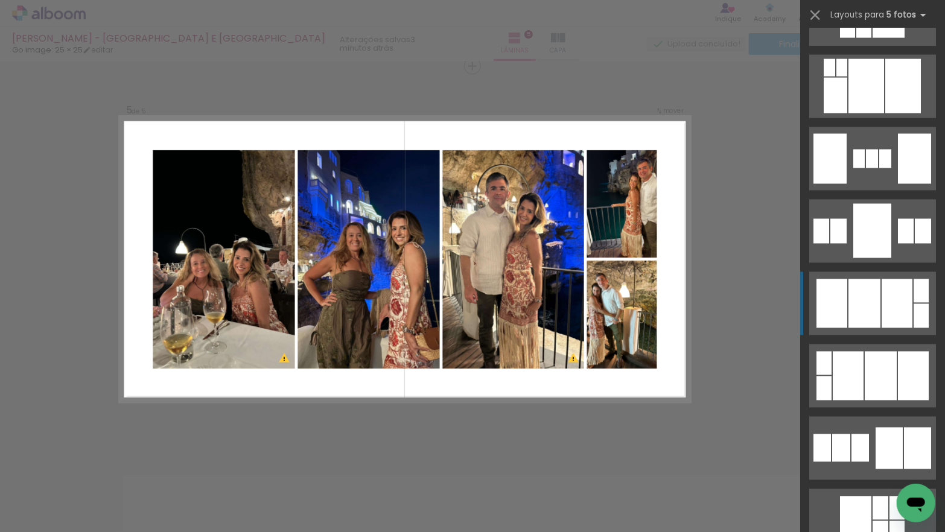
scroll to position [1211, 0]
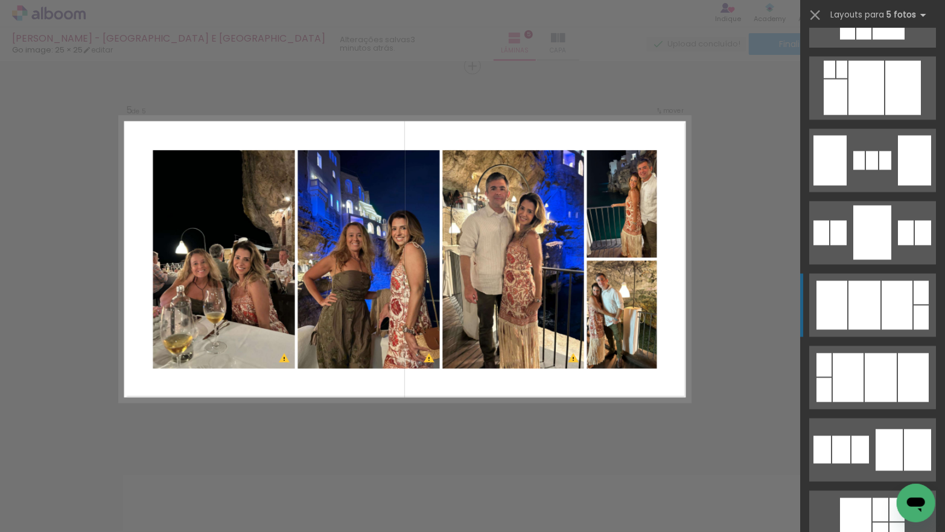
click at [864, 296] on div at bounding box center [864, 305] width 32 height 49
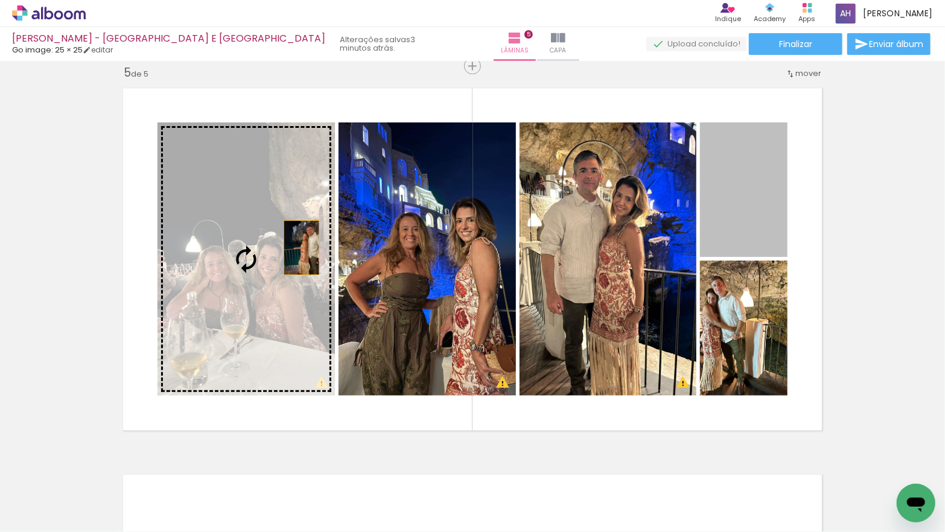
drag, startPoint x: 739, startPoint y: 209, endPoint x: 285, endPoint y: 247, distance: 456.0
click at [0, 0] on slot at bounding box center [0, 0] width 0 height 0
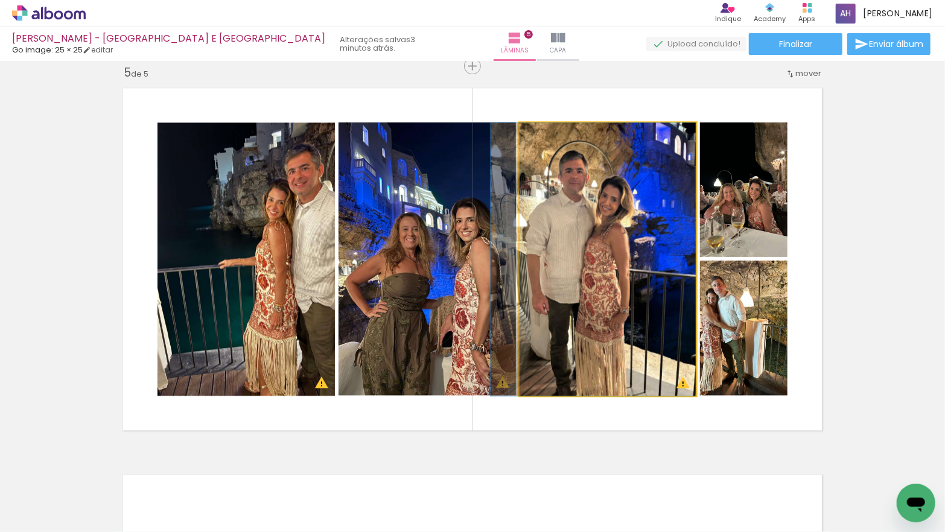
drag, startPoint x: 585, startPoint y: 257, endPoint x: 433, endPoint y: 256, distance: 152.7
click at [0, 0] on slot at bounding box center [0, 0] width 0 height 0
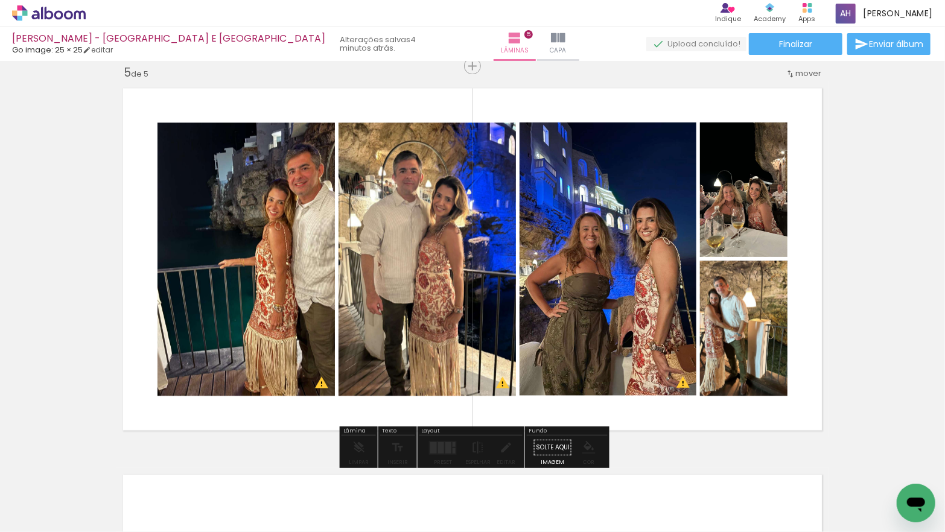
drag, startPoint x: 736, startPoint y: 314, endPoint x: 738, endPoint y: 291, distance: 22.5
click at [740, 160] on div at bounding box center [738, 154] width 14 height 12
click at [734, 160] on div at bounding box center [738, 154] width 14 height 12
click at [743, 160] on div at bounding box center [738, 154] width 14 height 12
click at [737, 160] on div at bounding box center [738, 154] width 14 height 12
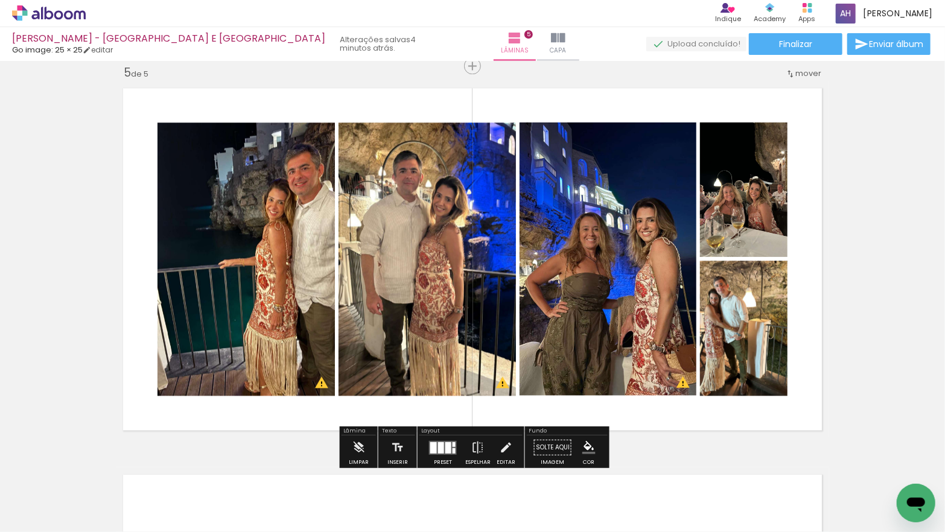
click at [737, 160] on div at bounding box center [738, 154] width 14 height 12
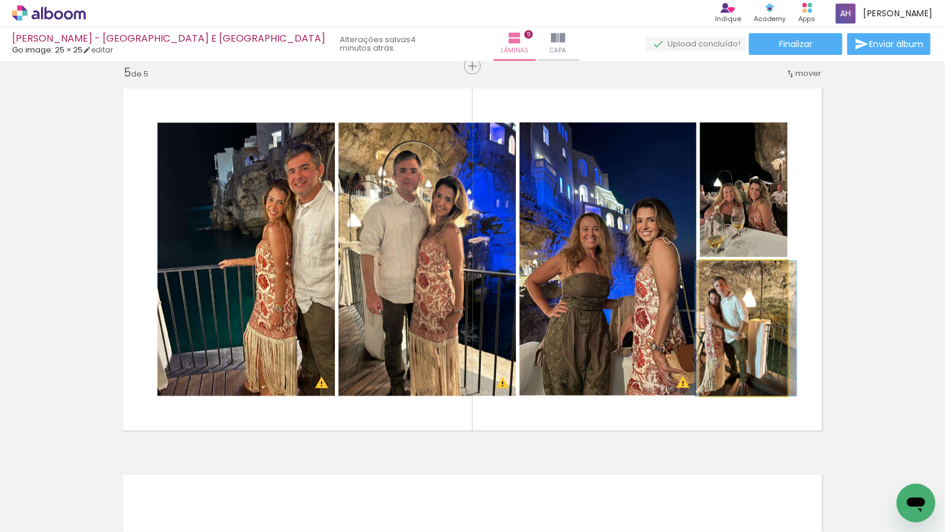
click at [765, 299] on quentale-photo at bounding box center [744, 328] width 88 height 135
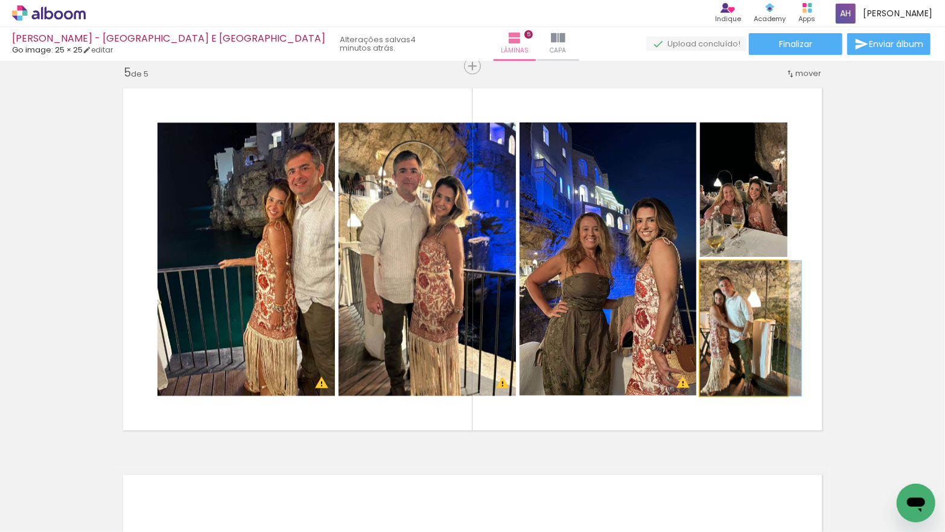
drag, startPoint x: 745, startPoint y: 317, endPoint x: 751, endPoint y: 316, distance: 6.7
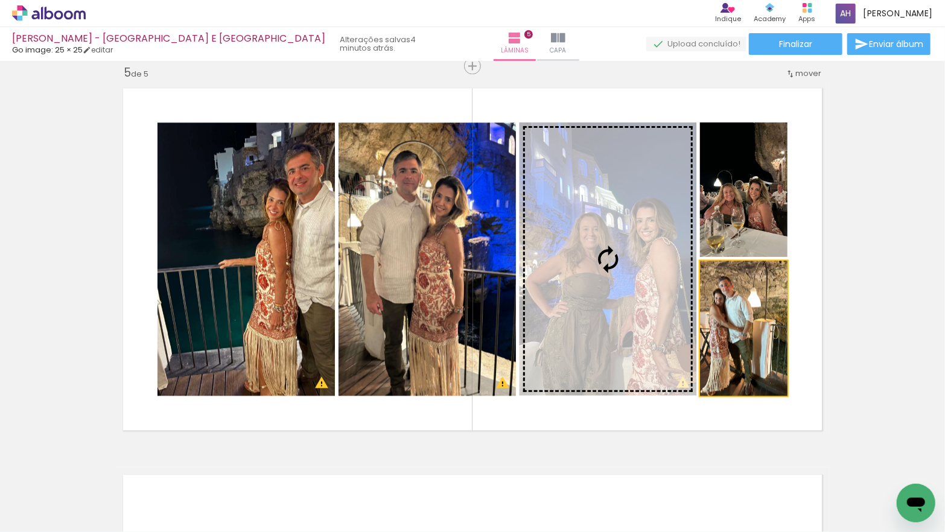
drag, startPoint x: 730, startPoint y: 333, endPoint x: 635, endPoint y: 305, distance: 98.9
click at [0, 0] on slot at bounding box center [0, 0] width 0 height 0
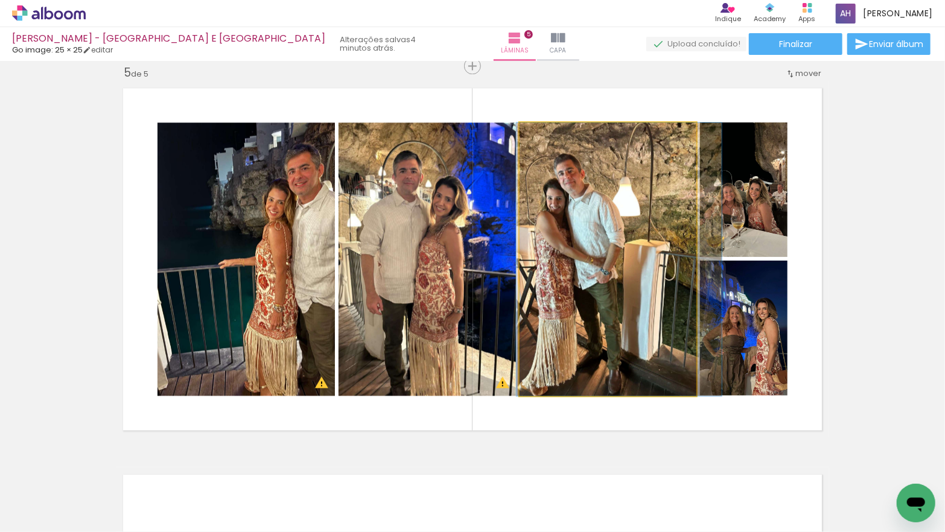
drag, startPoint x: 588, startPoint y: 291, endPoint x: 599, endPoint y: 290, distance: 11.5
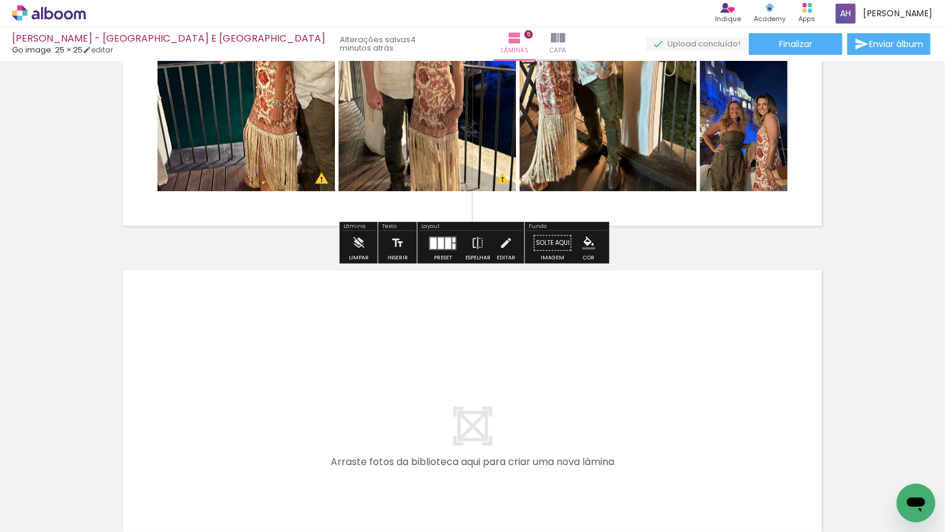
scroll to position [1786, 0]
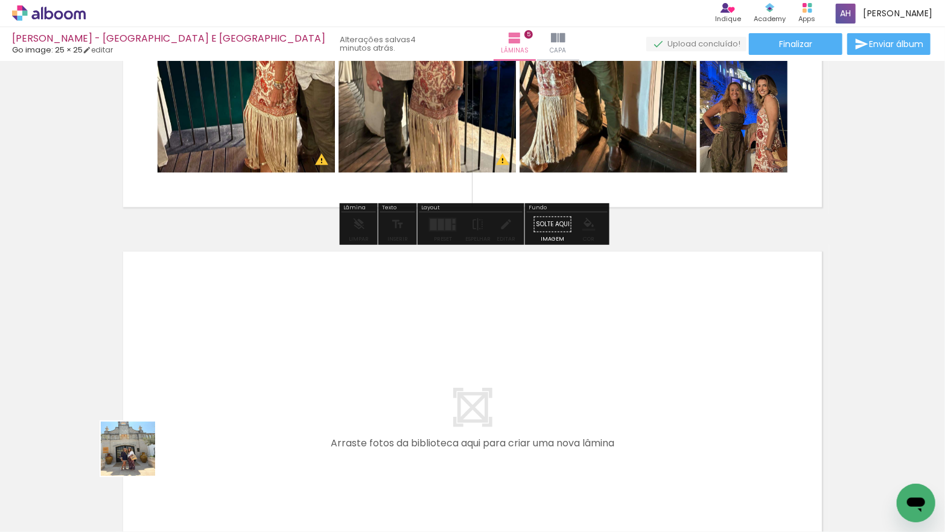
drag, startPoint x: 137, startPoint y: 458, endPoint x: 161, endPoint y: 409, distance: 54.8
click at [161, 409] on quentale-workspace at bounding box center [472, 266] width 945 height 532
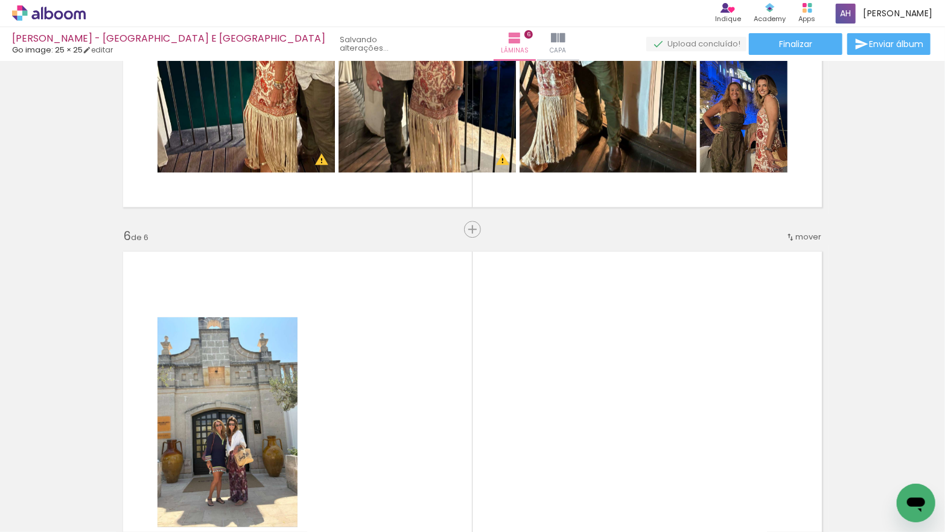
scroll to position [1949, 0]
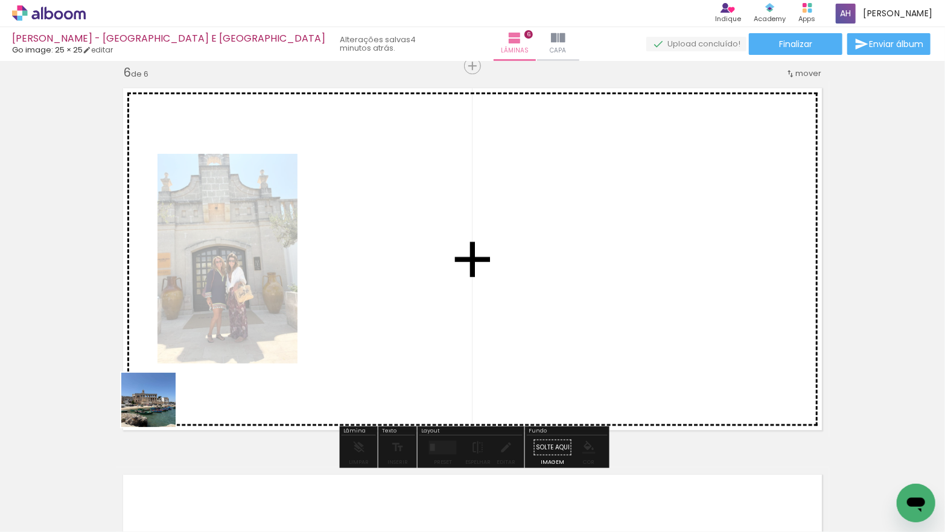
drag, startPoint x: 151, startPoint y: 427, endPoint x: 161, endPoint y: 401, distance: 28.3
click at [162, 401] on quentale-workspace at bounding box center [472, 266] width 945 height 532
